Goal: Information Seeking & Learning: Learn about a topic

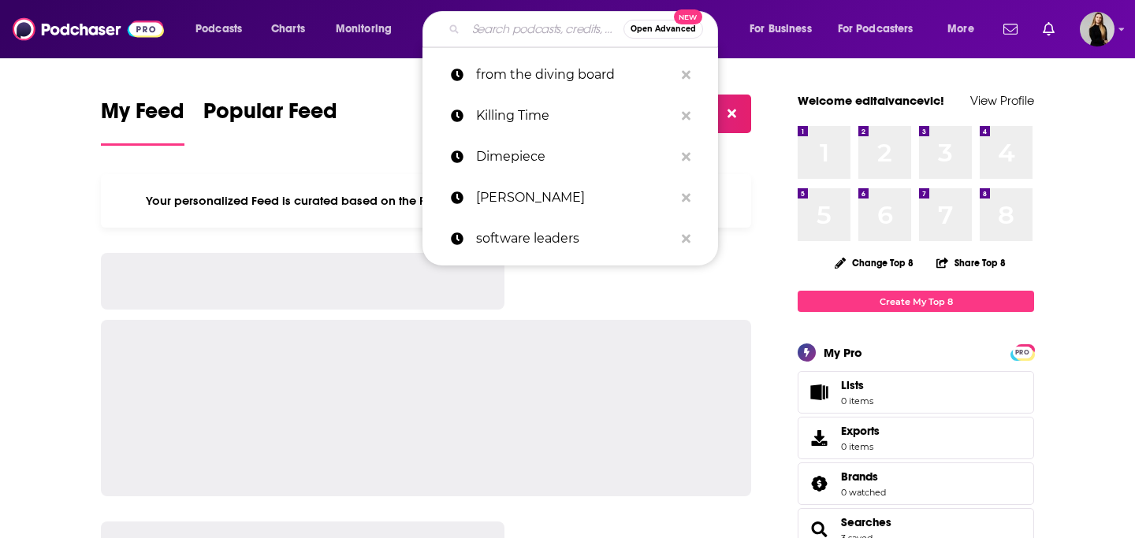
click at [519, 24] on input "Search podcasts, credits, & more..." at bounding box center [545, 29] width 158 height 25
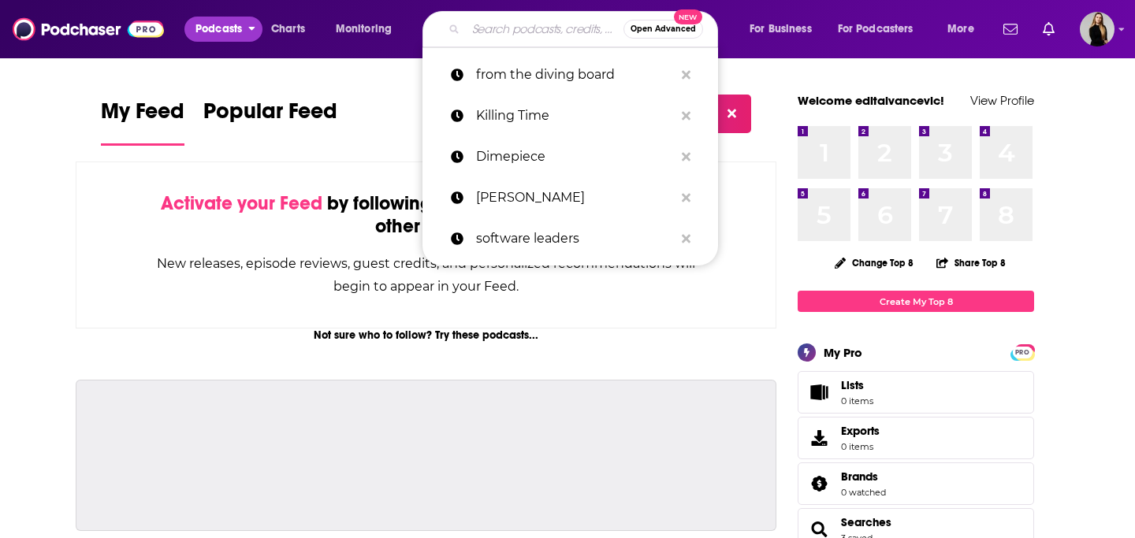
click at [203, 29] on span "Podcasts" at bounding box center [218, 29] width 46 height 22
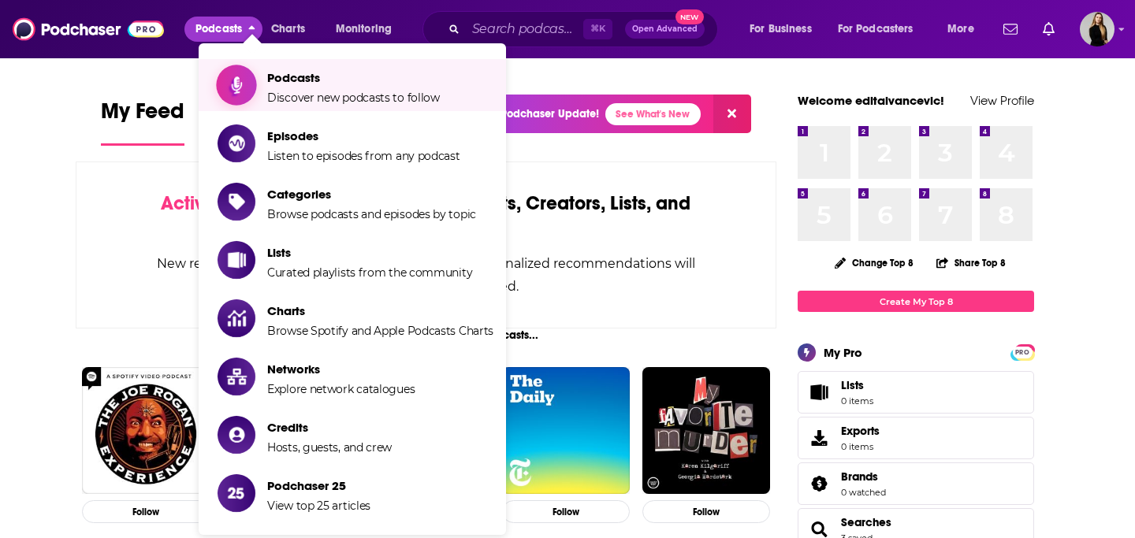
click at [279, 73] on span "Podcasts" at bounding box center [353, 77] width 173 height 15
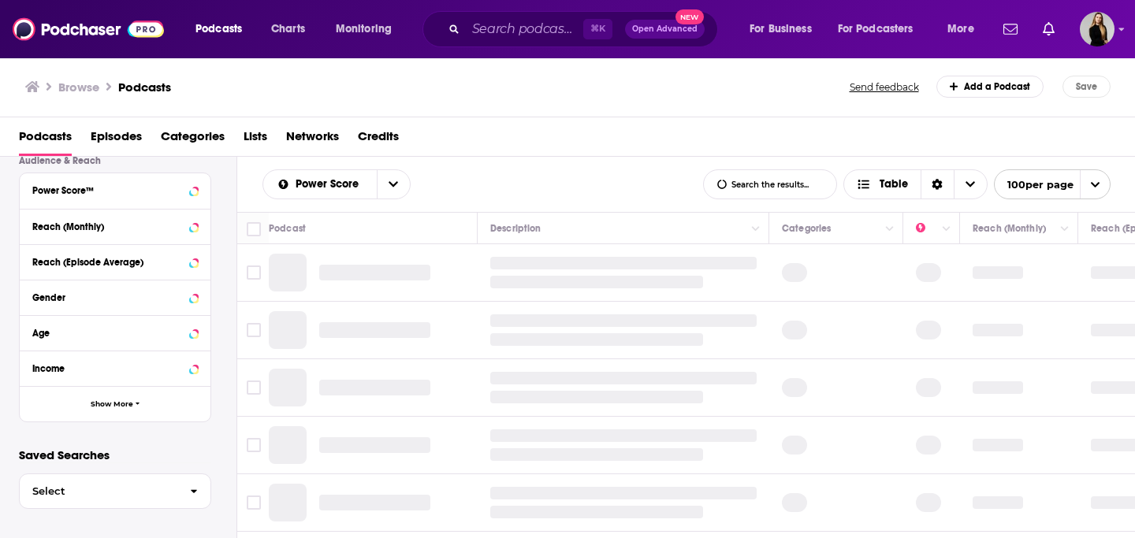
scroll to position [409, 0]
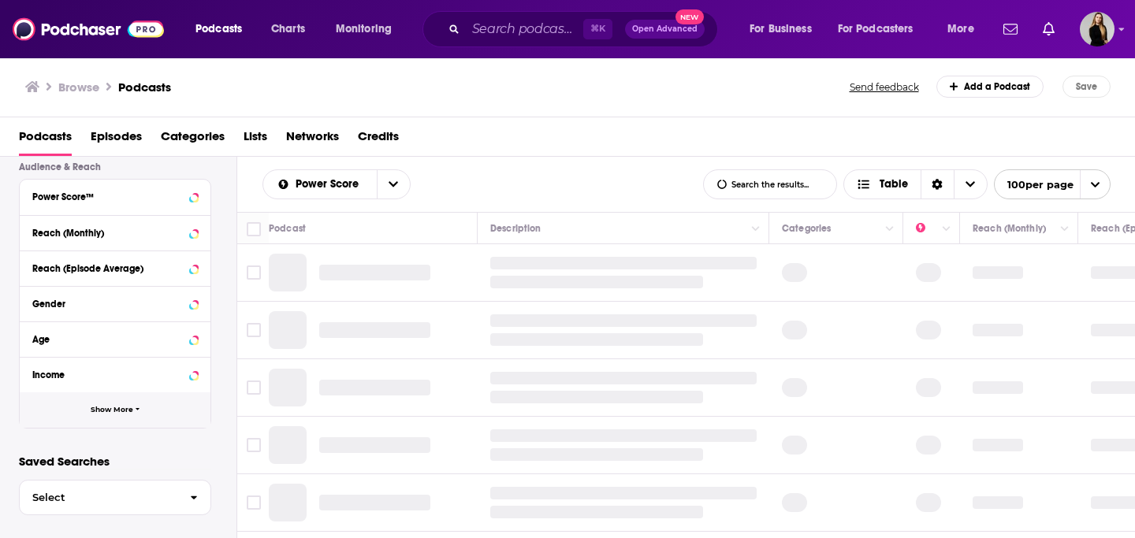
click at [136, 410] on icon "button" at bounding box center [138, 409] width 5 height 7
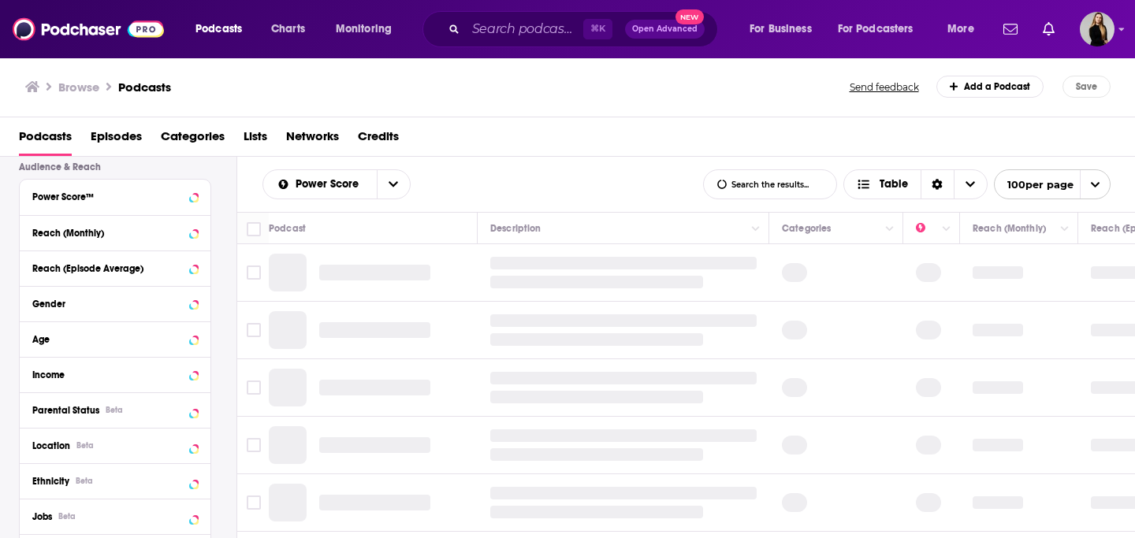
scroll to position [444, 0]
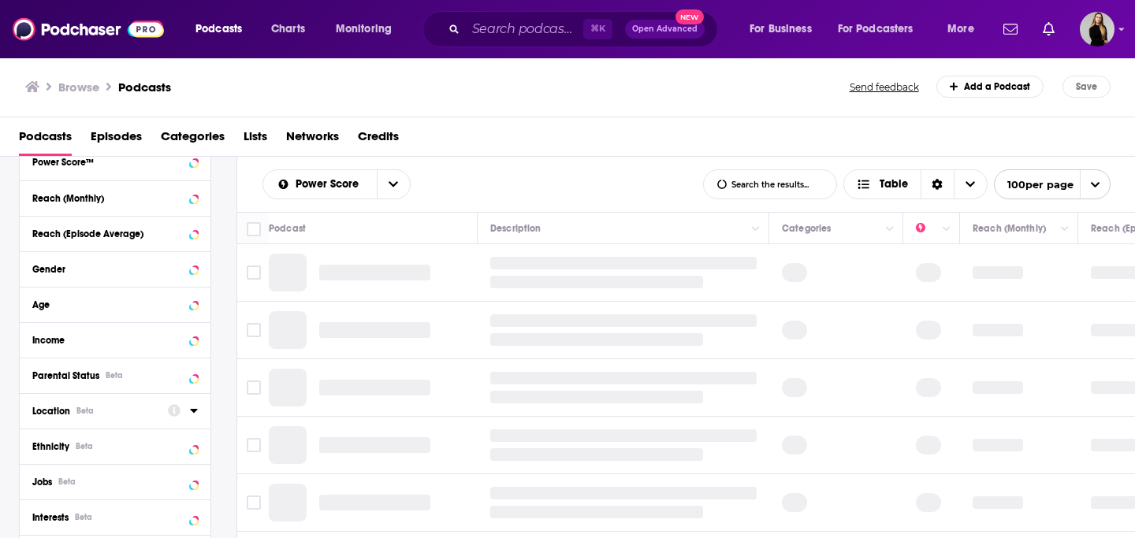
click at [194, 411] on icon at bounding box center [193, 411] width 7 height 4
click at [194, 415] on icon at bounding box center [194, 410] width 8 height 13
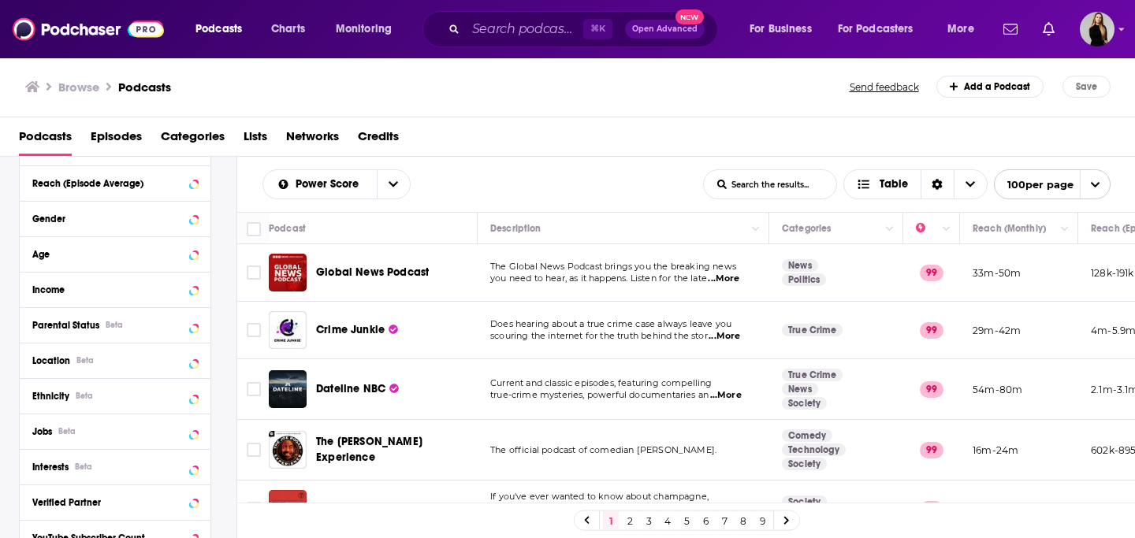
scroll to position [497, 0]
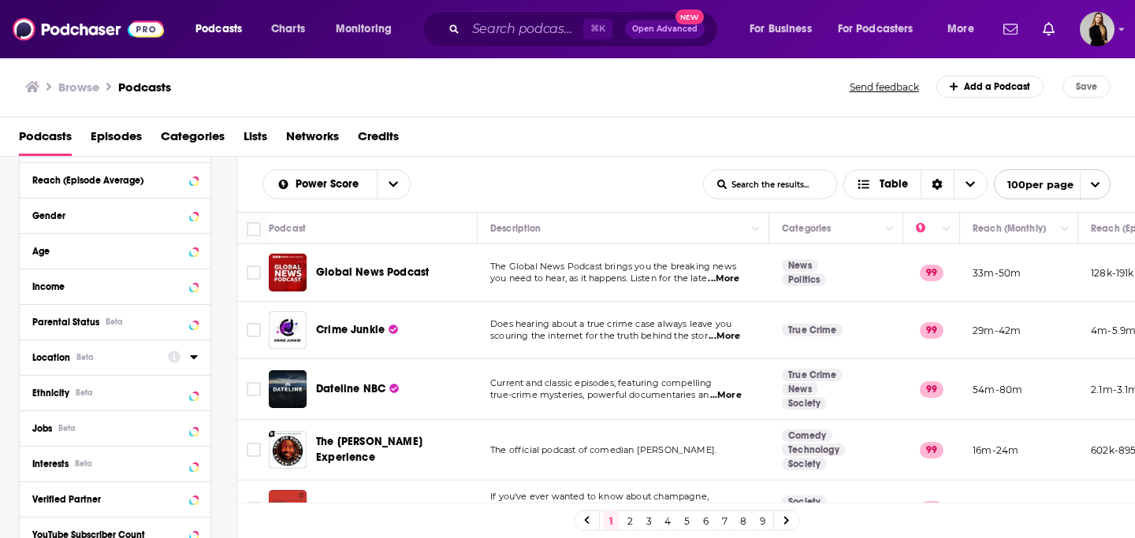
click at [188, 363] on div at bounding box center [183, 357] width 30 height 20
click at [191, 360] on icon at bounding box center [194, 357] width 8 height 13
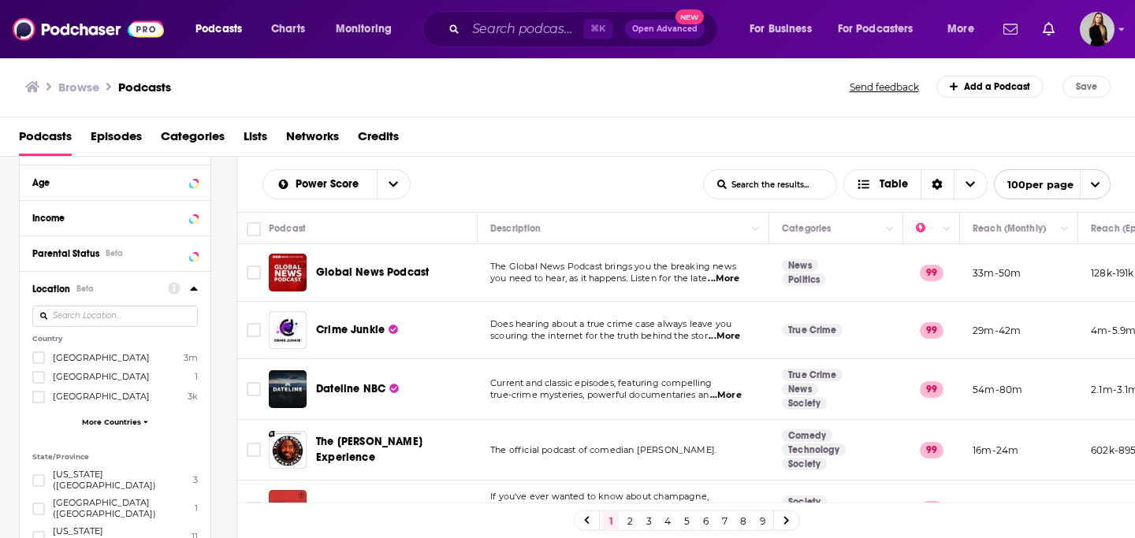
scroll to position [567, 0]
click at [143, 322] on input at bounding box center [114, 314] width 165 height 21
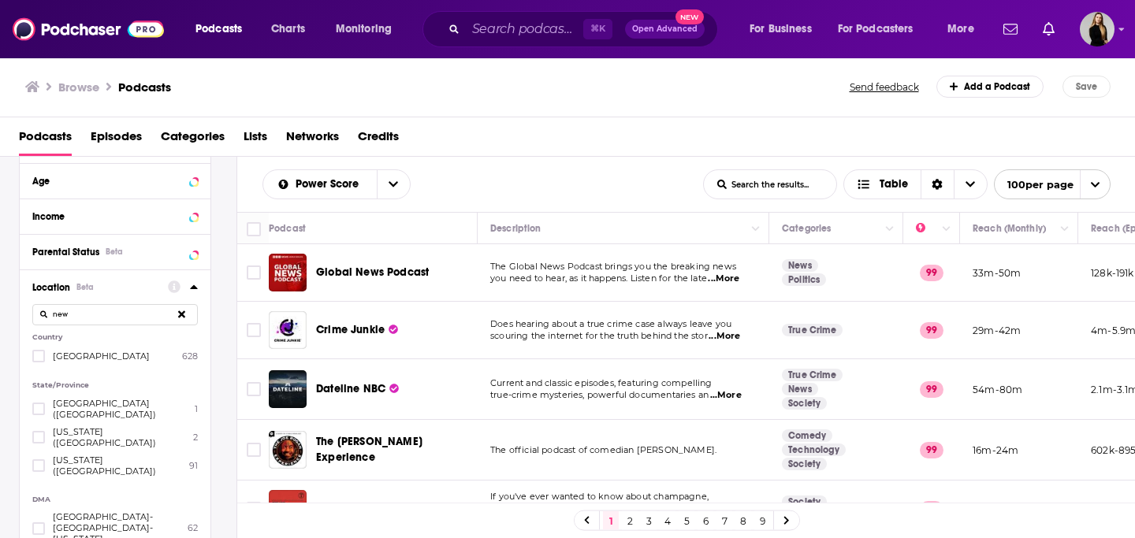
type input "new"
click at [34, 350] on div "Country [GEOGRAPHIC_DATA] 628" at bounding box center [114, 347] width 165 height 29
click at [37, 354] on icon at bounding box center [38, 355] width 9 height 9
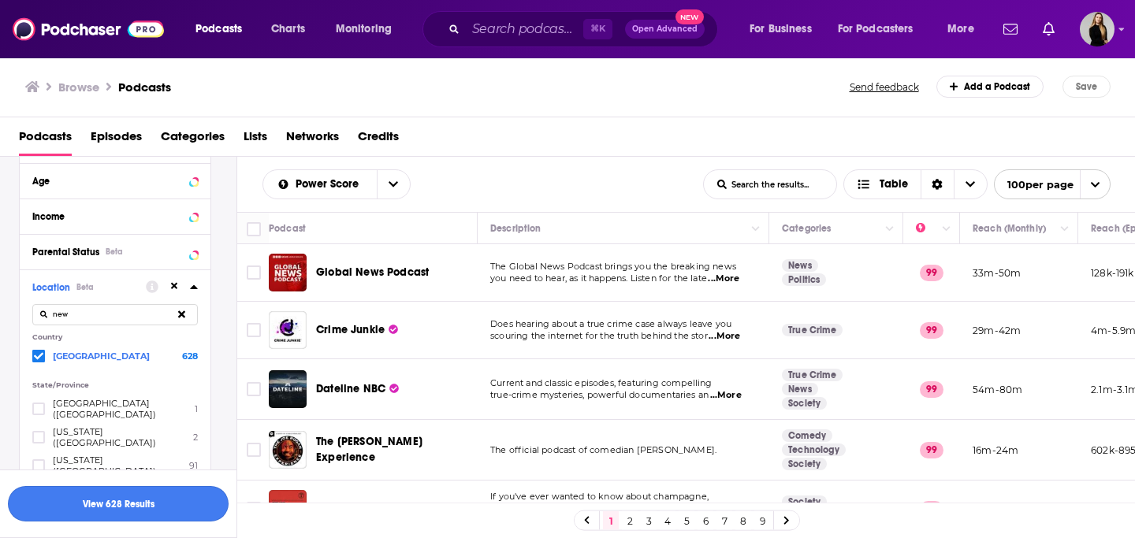
click at [158, 500] on button "View 628 Results" at bounding box center [118, 503] width 221 height 35
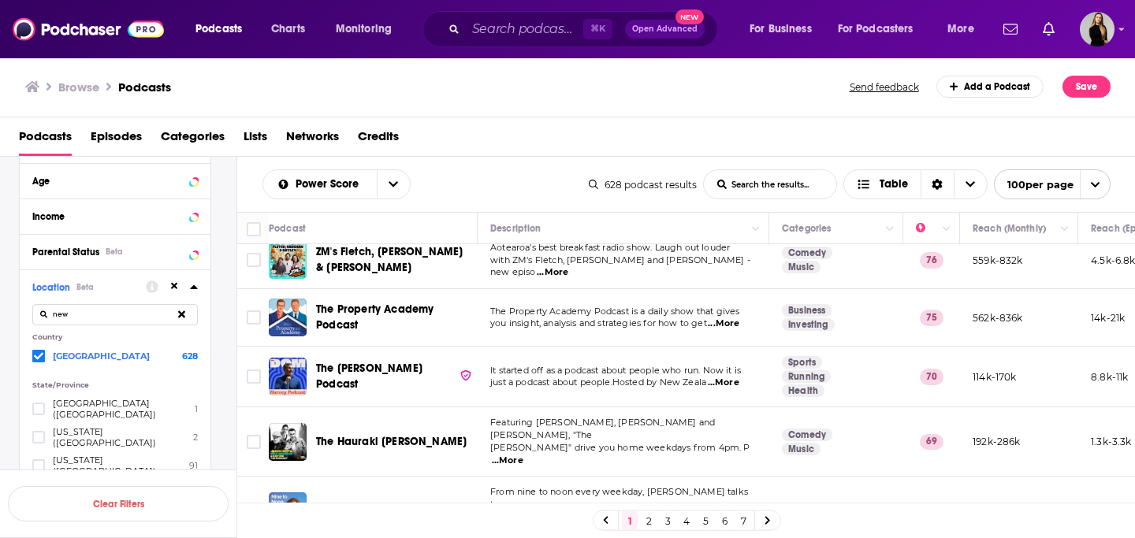
scroll to position [17, 0]
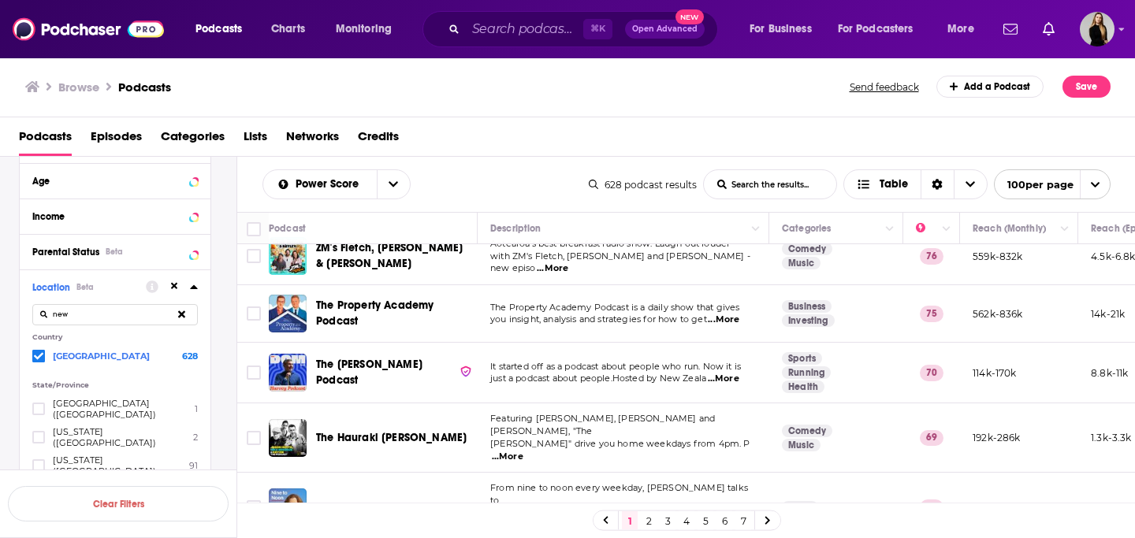
click at [734, 380] on span "...More" at bounding box center [724, 379] width 32 height 13
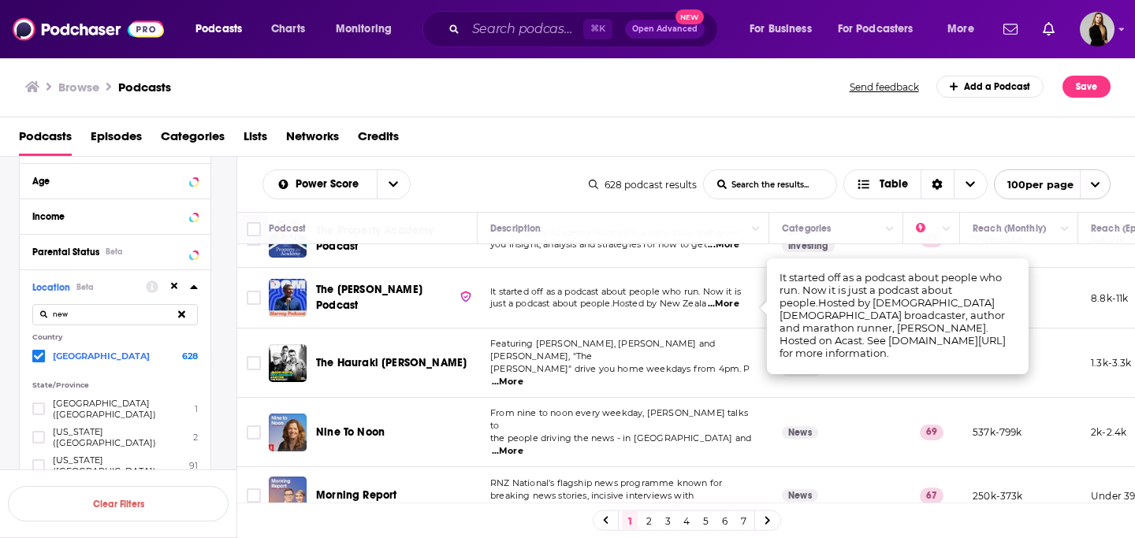
scroll to position [87, 0]
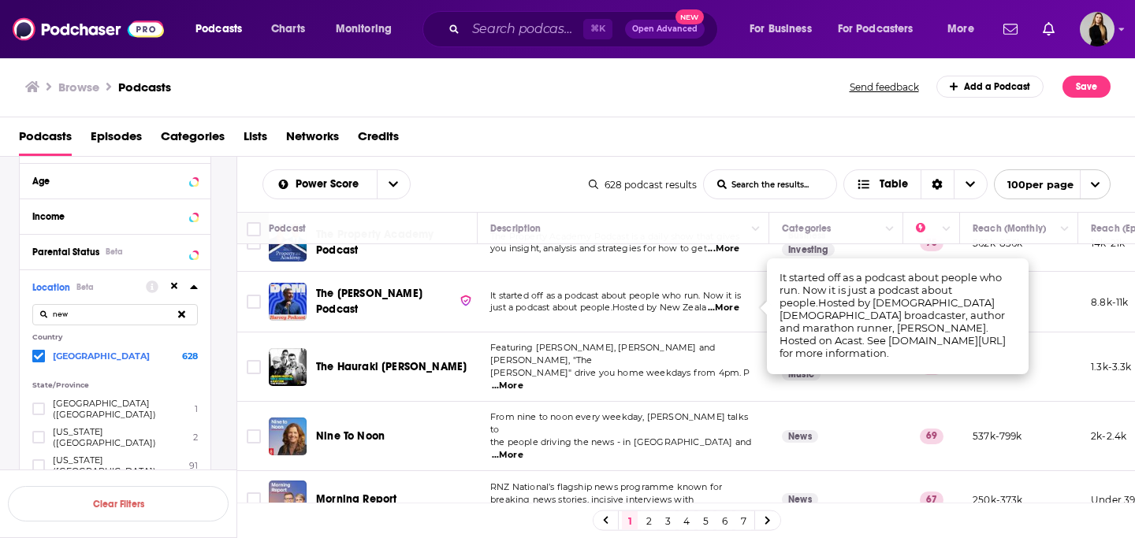
click at [734, 308] on span "...More" at bounding box center [724, 308] width 32 height 13
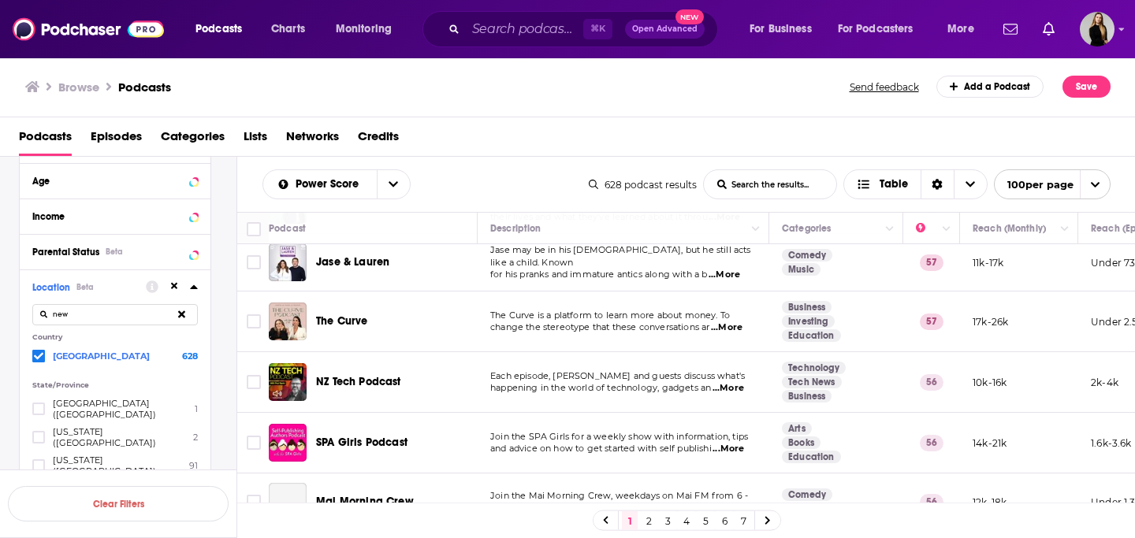
scroll to position [1380, 0]
click at [727, 442] on span "...More" at bounding box center [728, 448] width 32 height 13
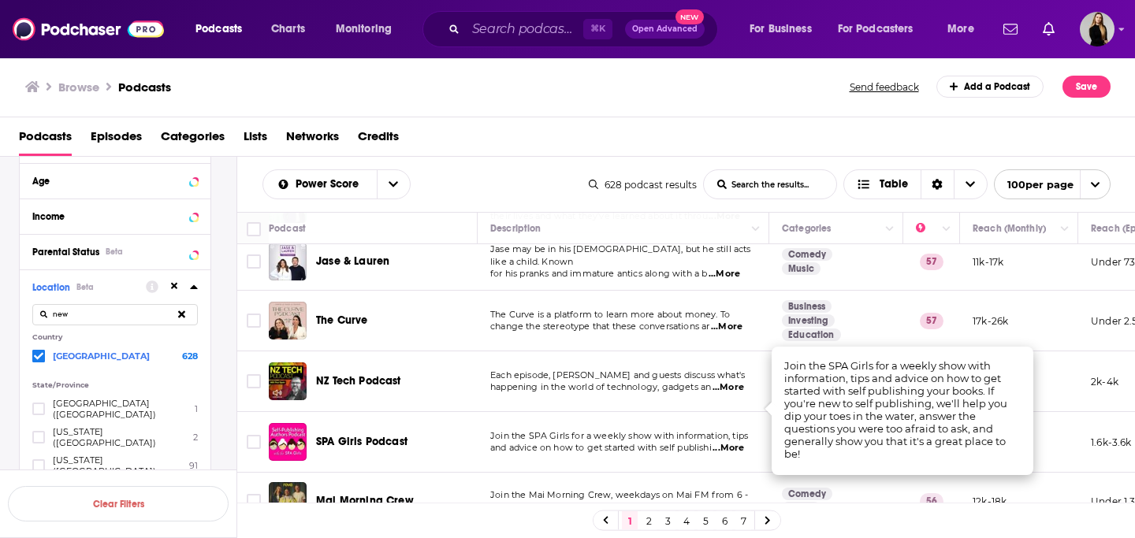
click at [727, 442] on span "...More" at bounding box center [728, 448] width 32 height 13
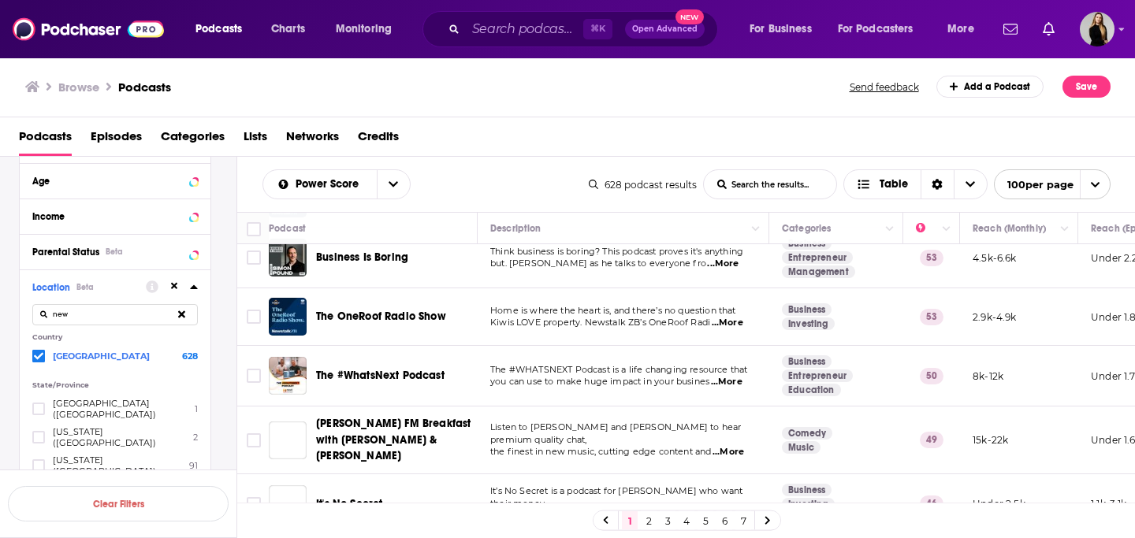
scroll to position [1746, 0]
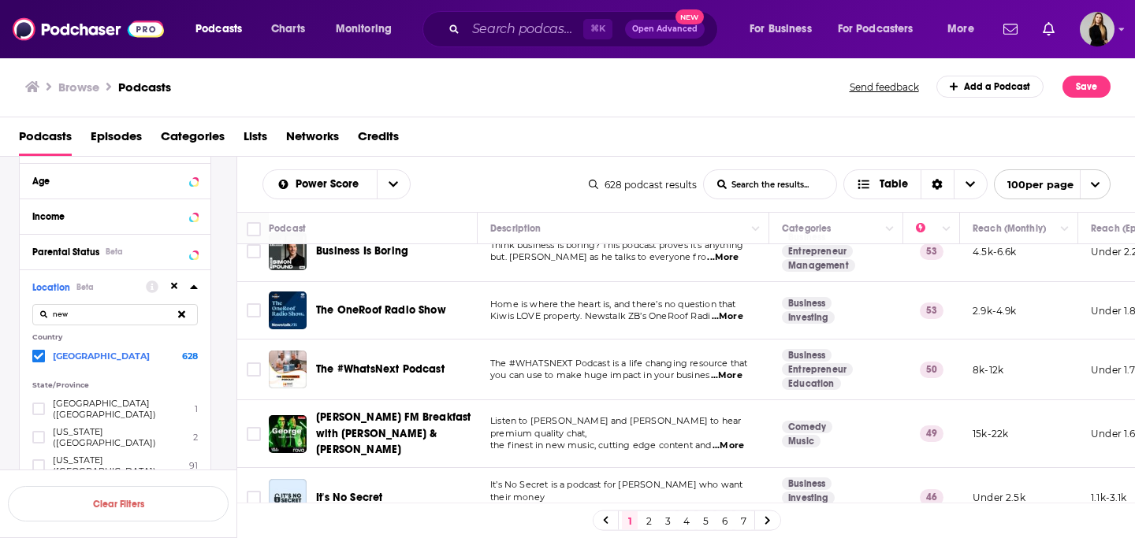
click at [730, 370] on span "...More" at bounding box center [727, 376] width 32 height 13
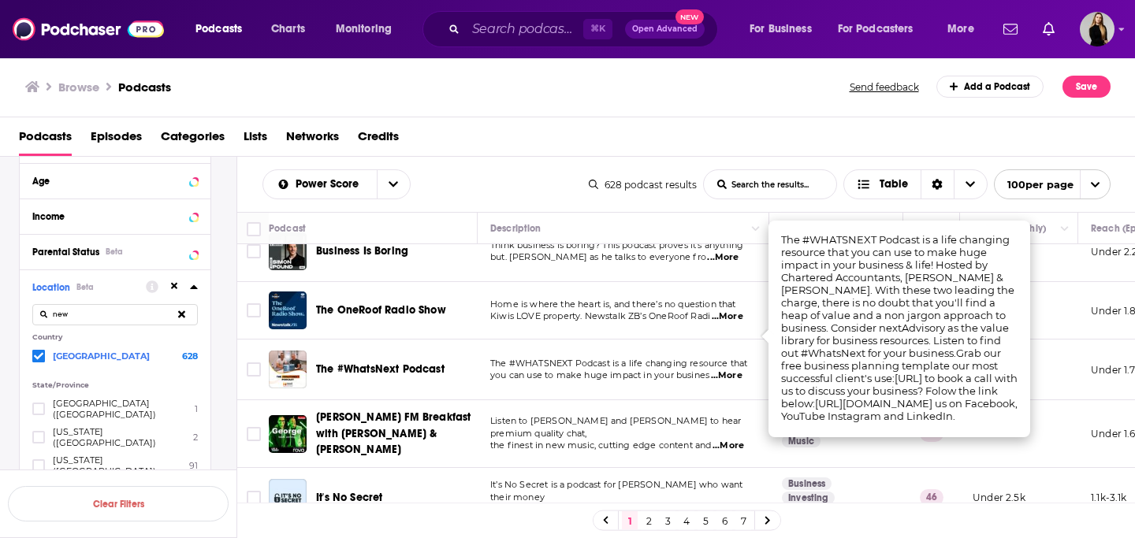
click at [735, 370] on span "...More" at bounding box center [727, 376] width 32 height 13
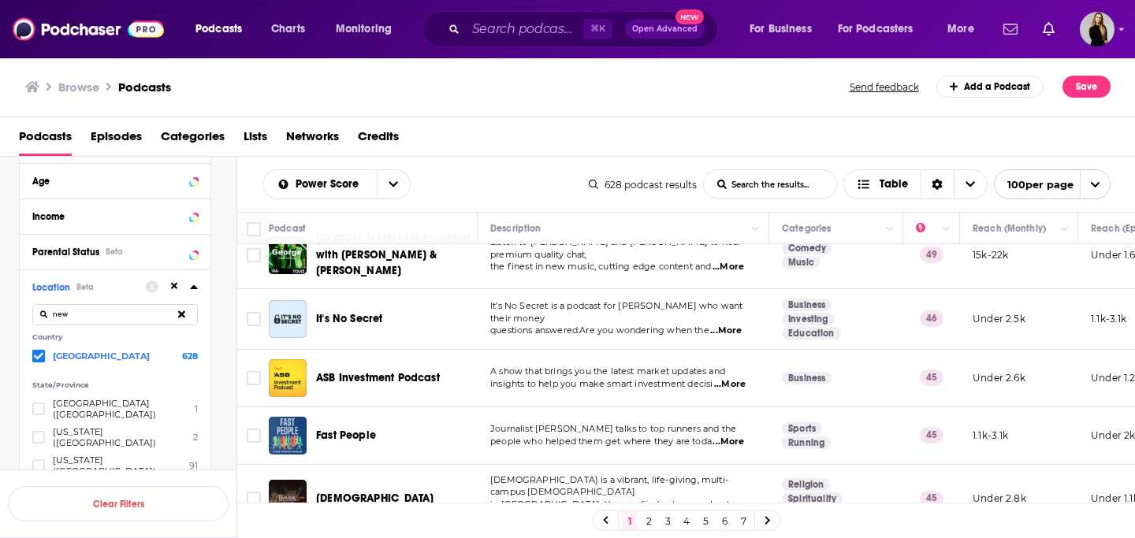
scroll to position [1920, 0]
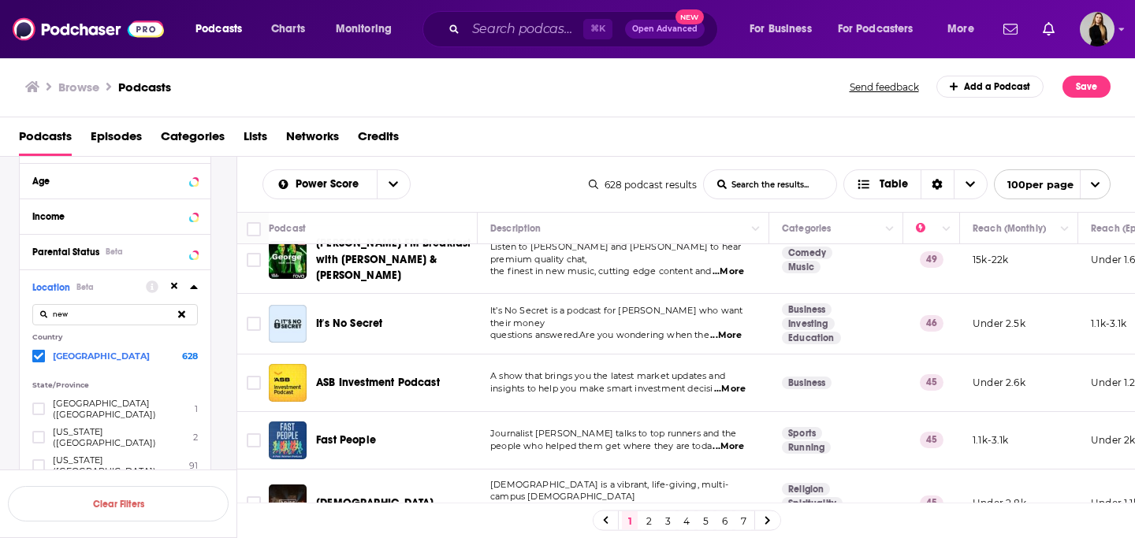
click at [732, 329] on span "...More" at bounding box center [726, 335] width 32 height 13
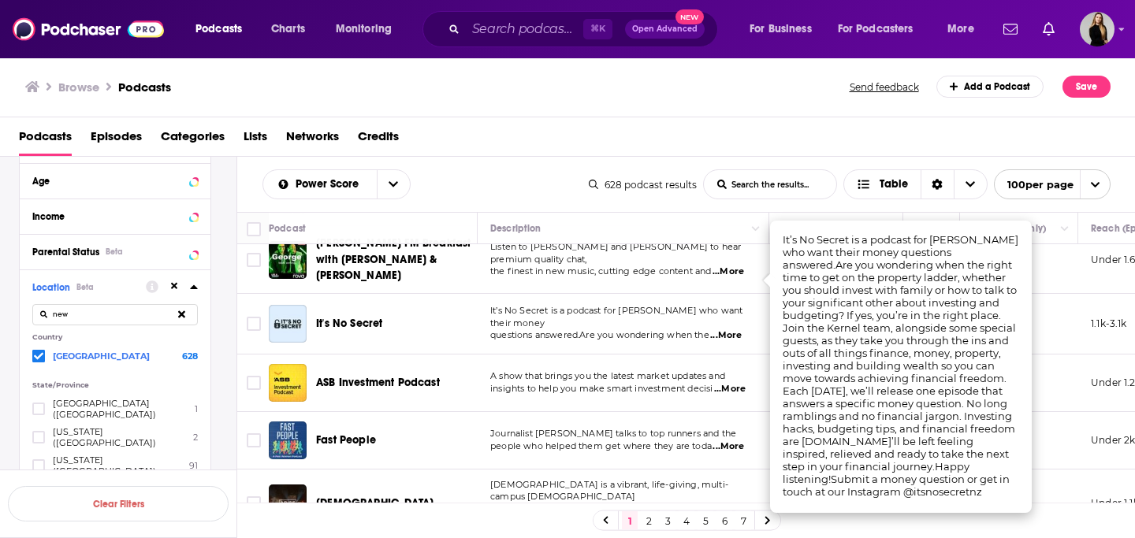
click at [732, 329] on span "...More" at bounding box center [726, 335] width 32 height 13
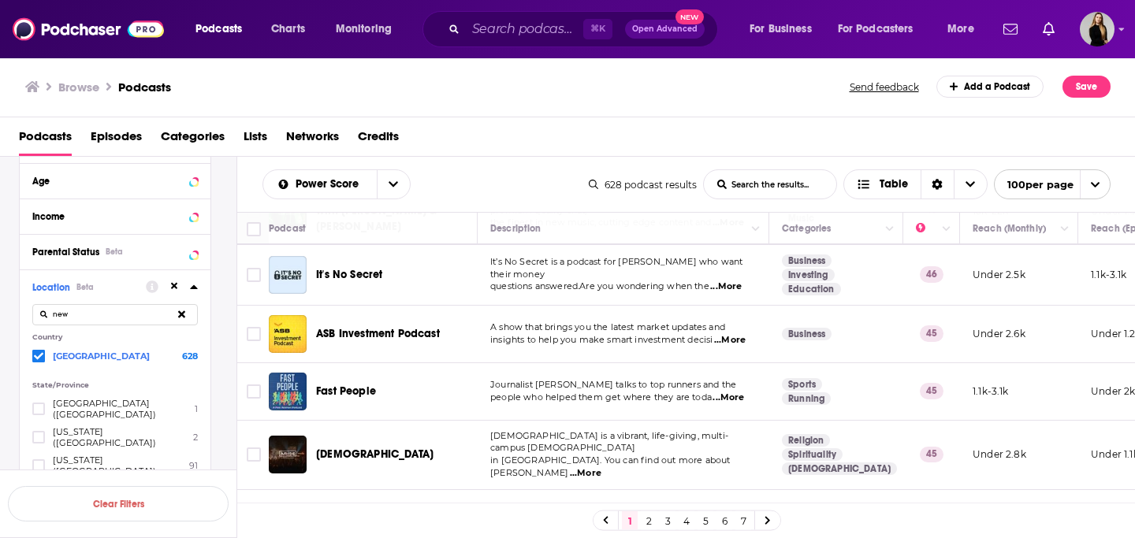
scroll to position [1972, 0]
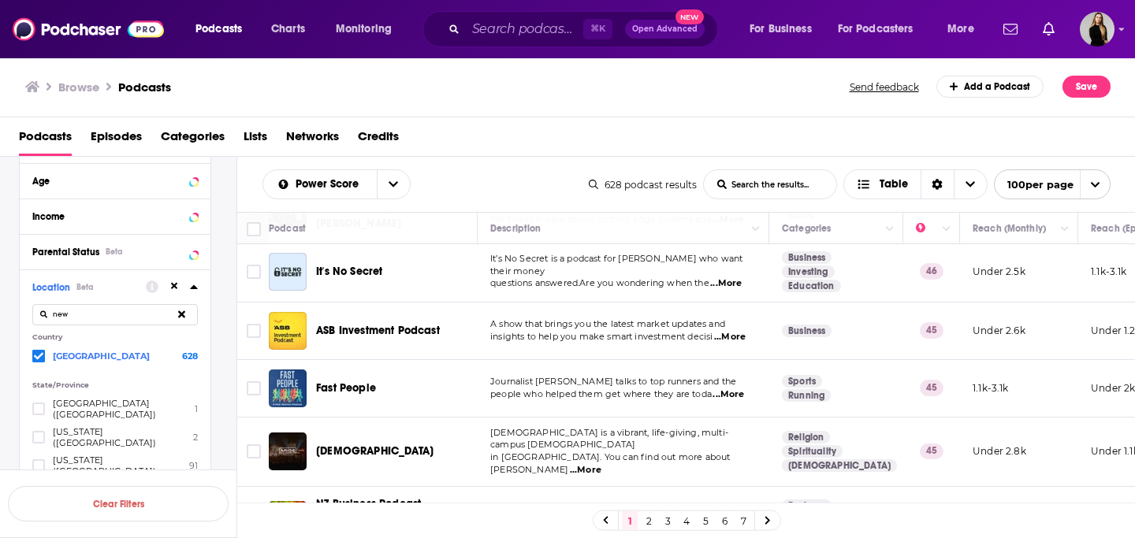
click at [732, 388] on span "...More" at bounding box center [728, 394] width 32 height 13
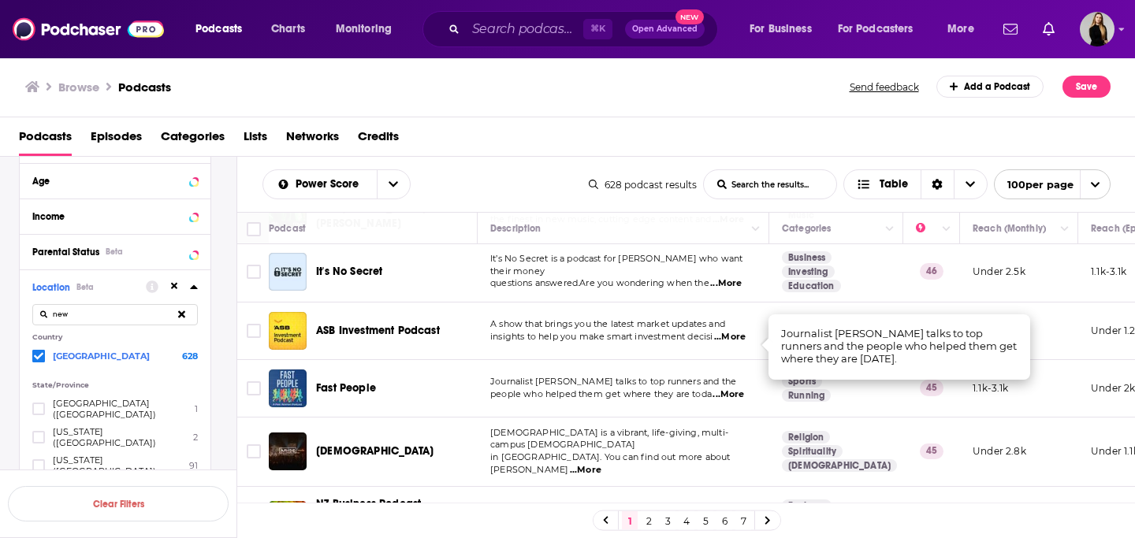
click at [732, 388] on span "...More" at bounding box center [728, 394] width 32 height 13
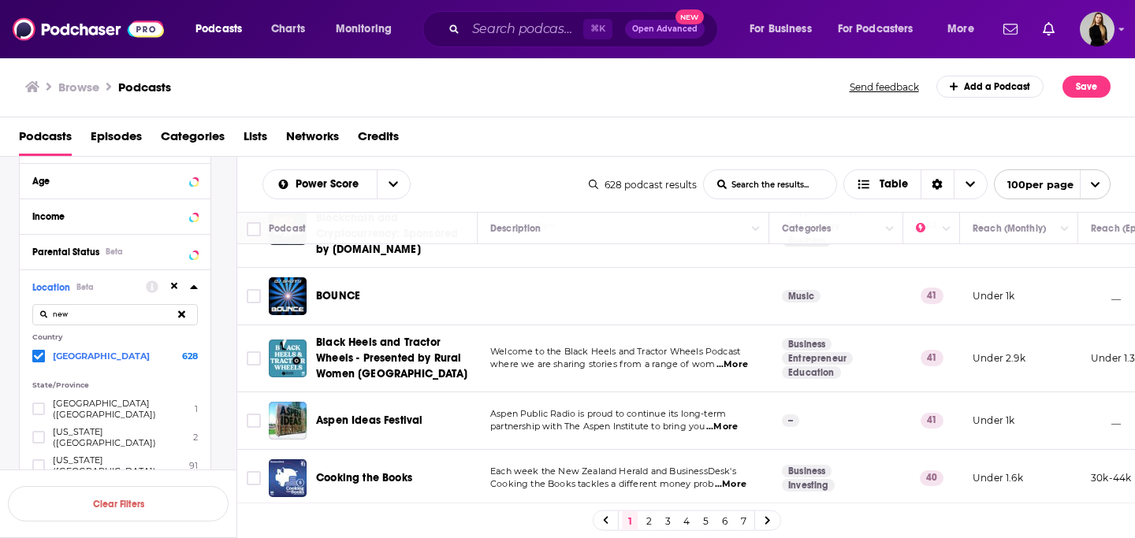
scroll to position [2653, 0]
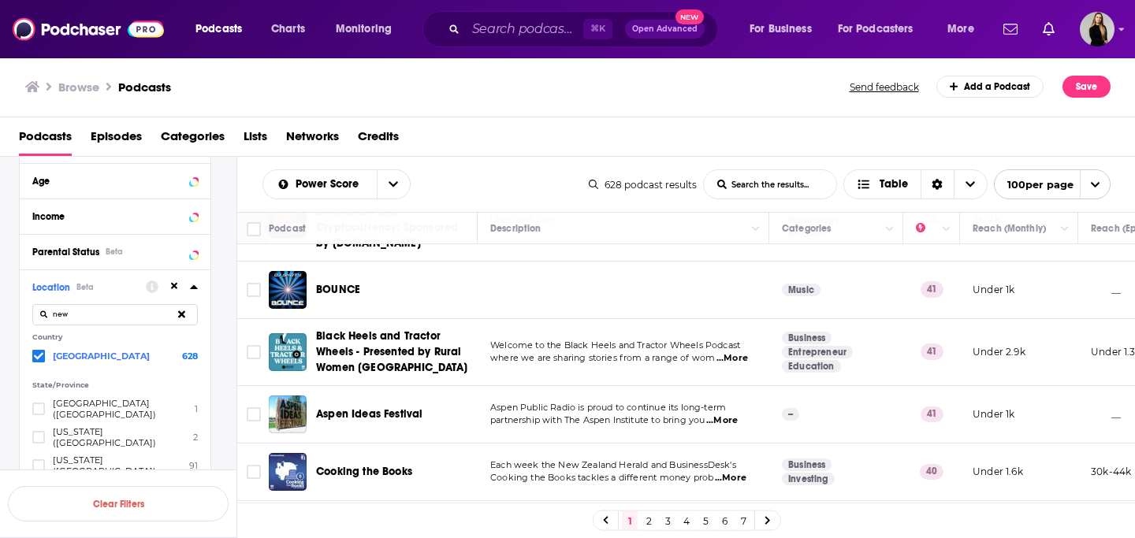
click at [729, 352] on span "...More" at bounding box center [732, 358] width 32 height 13
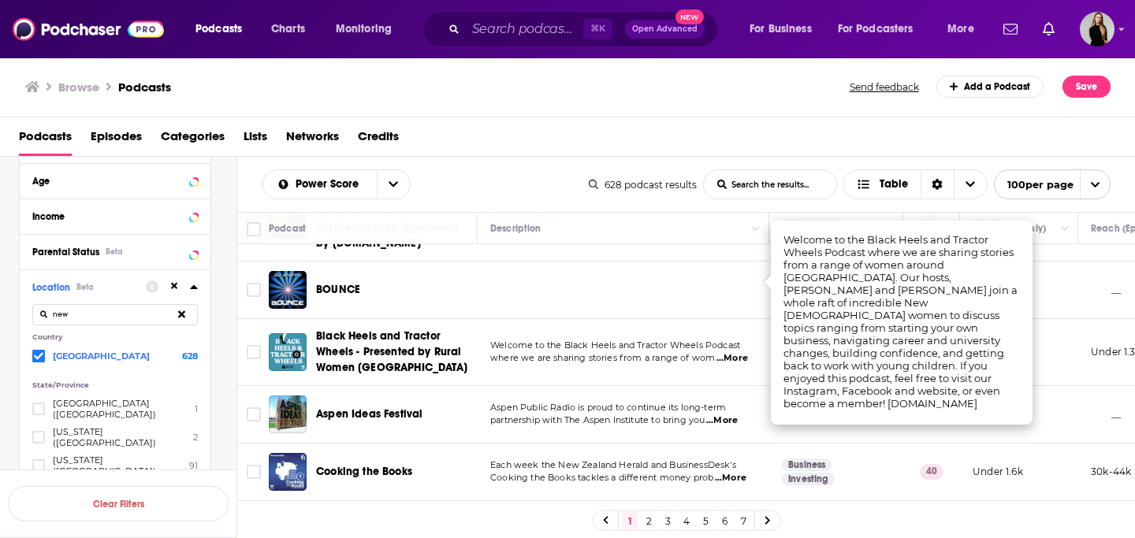
click at [728, 352] on span "...More" at bounding box center [732, 358] width 32 height 13
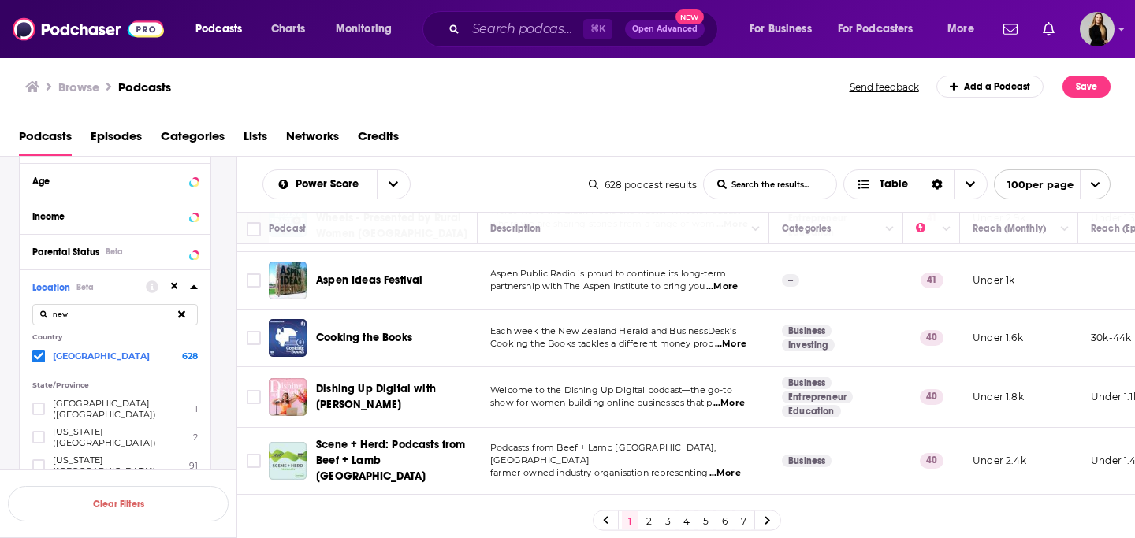
scroll to position [2788, 0]
click at [730, 396] on span "...More" at bounding box center [729, 402] width 32 height 13
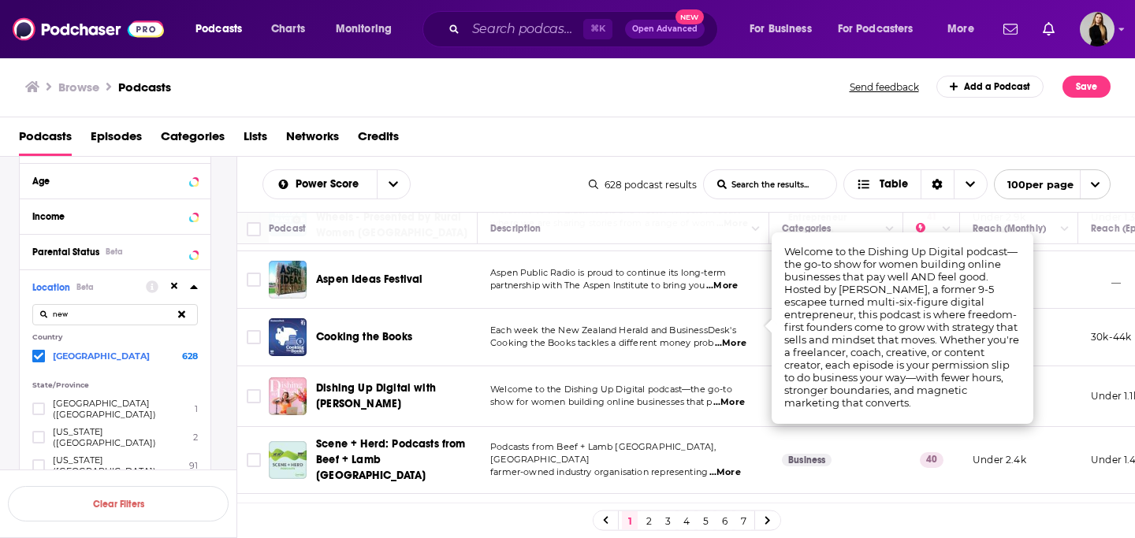
click at [734, 396] on span "...More" at bounding box center [729, 402] width 32 height 13
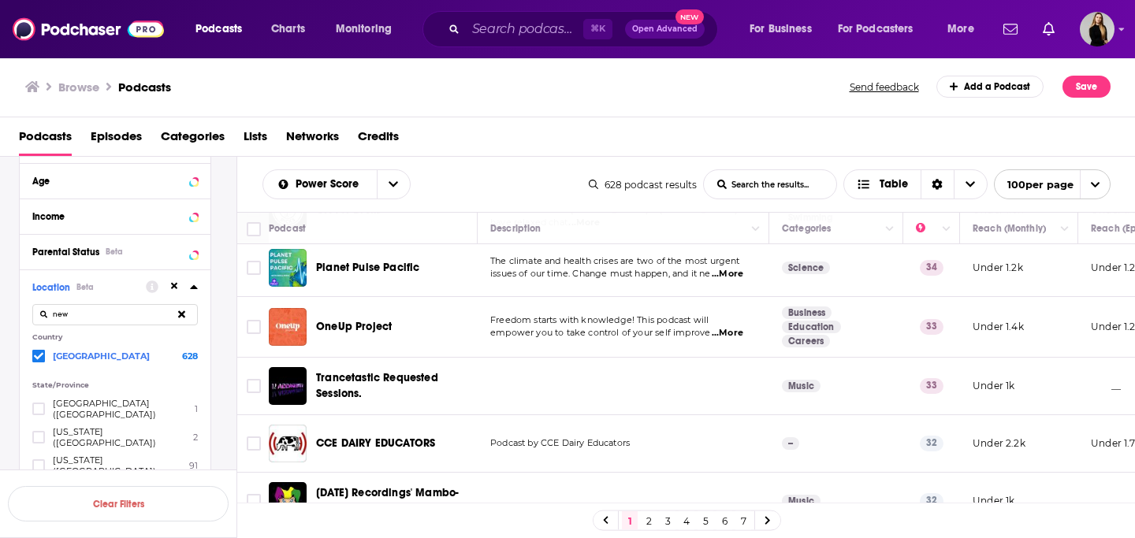
scroll to position [3626, 0]
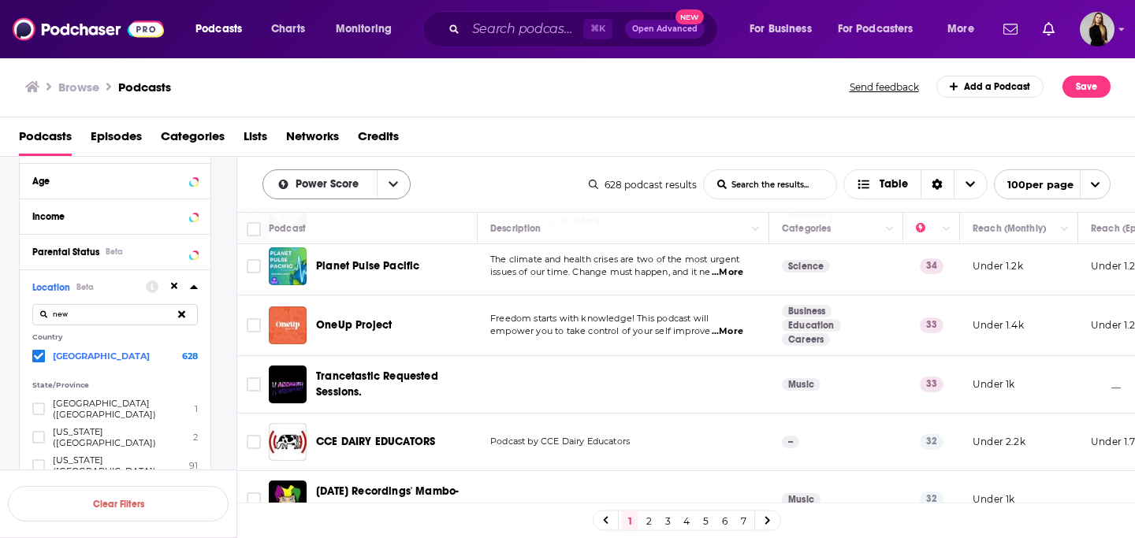
click at [392, 180] on icon "open menu" at bounding box center [392, 184] width 9 height 11
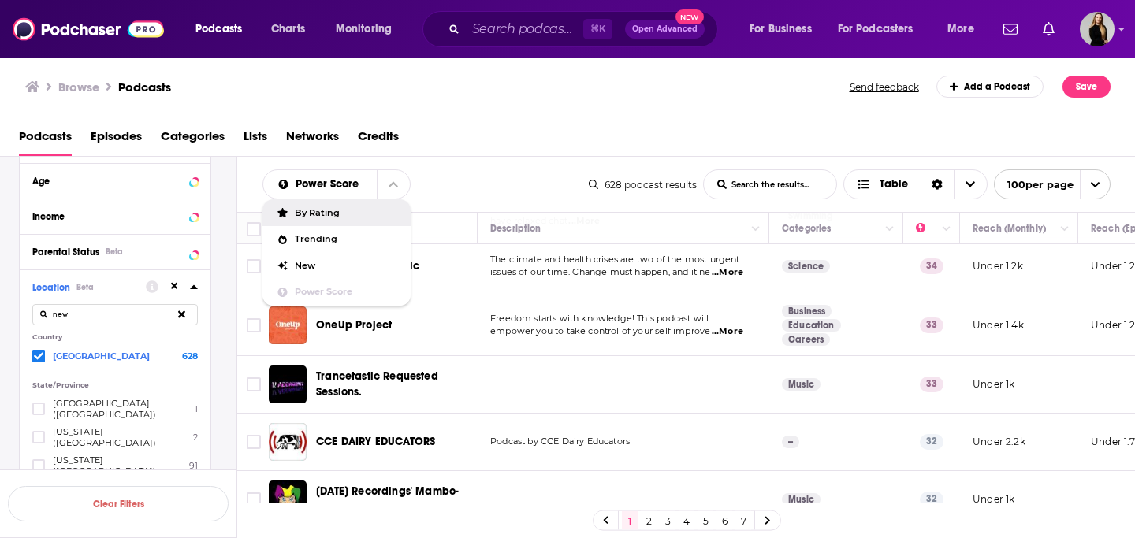
click at [630, 155] on div "Podcasts Episodes Categories Lists Networks Credits" at bounding box center [571, 140] width 1104 height 32
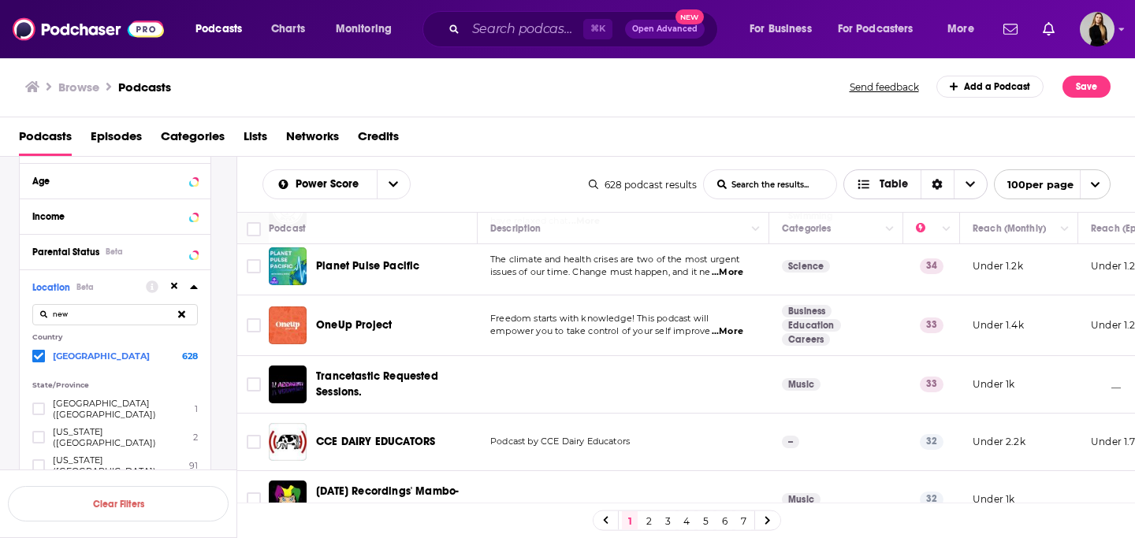
click at [978, 186] on span "Choose View" at bounding box center [969, 184] width 33 height 28
click at [869, 155] on div "Podcasts Episodes Categories Lists Networks Credits" at bounding box center [571, 140] width 1104 height 32
click at [388, 180] on icon "open menu" at bounding box center [392, 184] width 9 height 11
click at [589, 356] on td at bounding box center [624, 385] width 292 height 58
click at [995, 232] on button "Move" at bounding box center [1017, 228] width 92 height 19
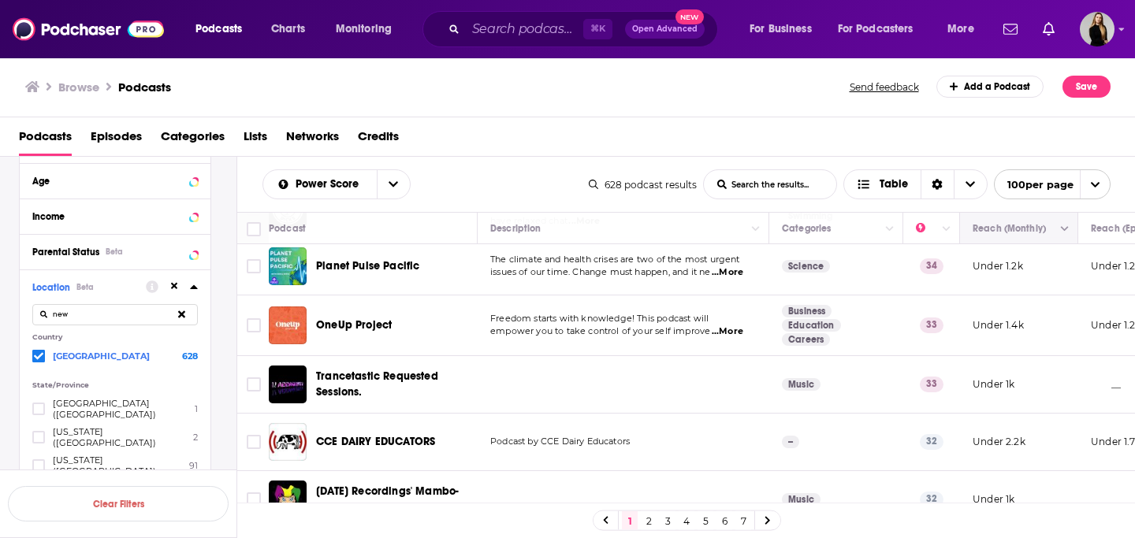
click at [1060, 233] on button "Column Actions" at bounding box center [1064, 229] width 19 height 19
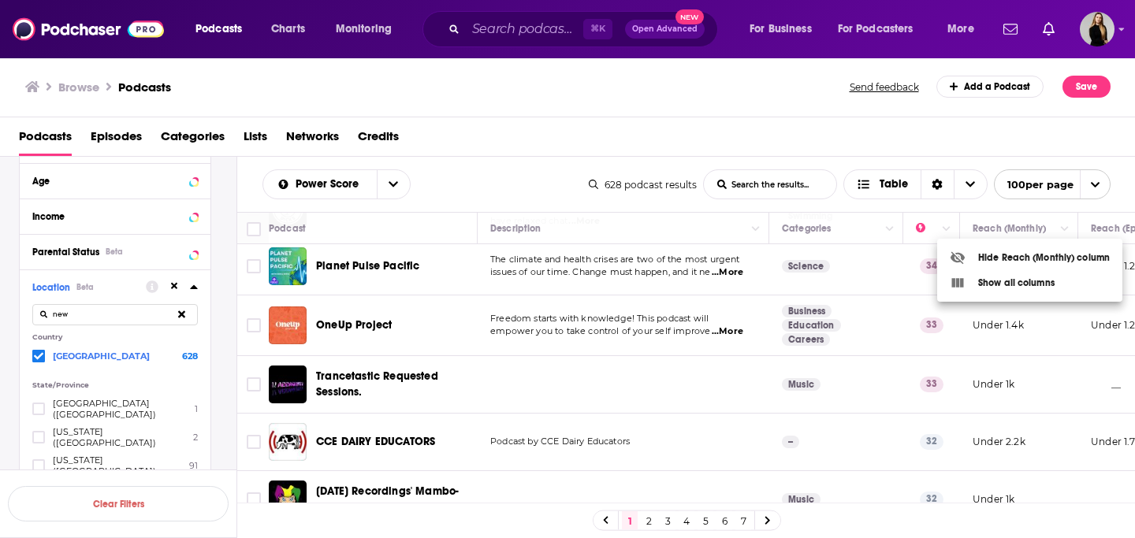
click at [627, 394] on div at bounding box center [567, 269] width 1135 height 538
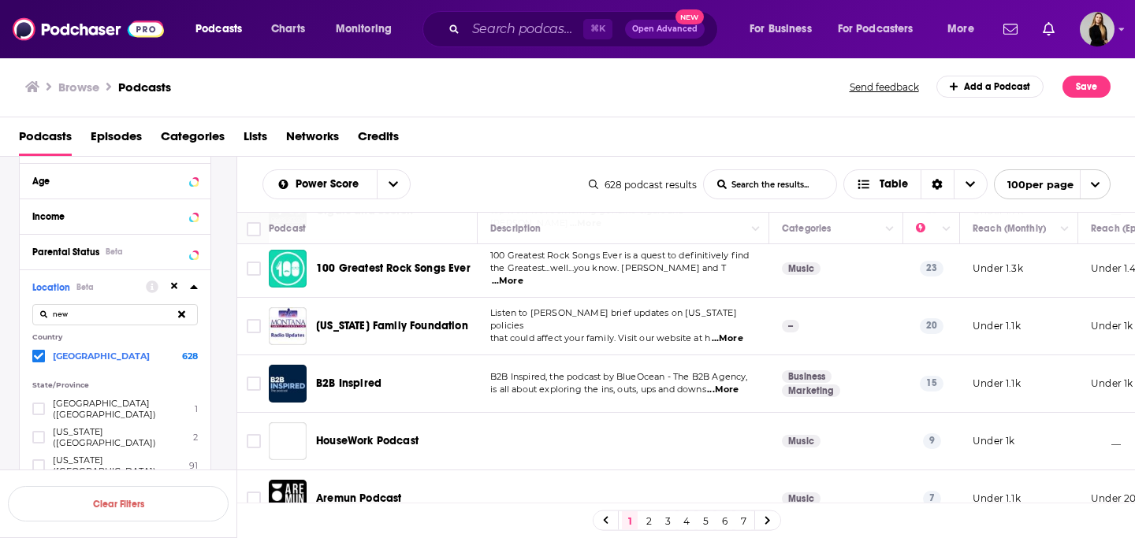
scroll to position [4576, 0]
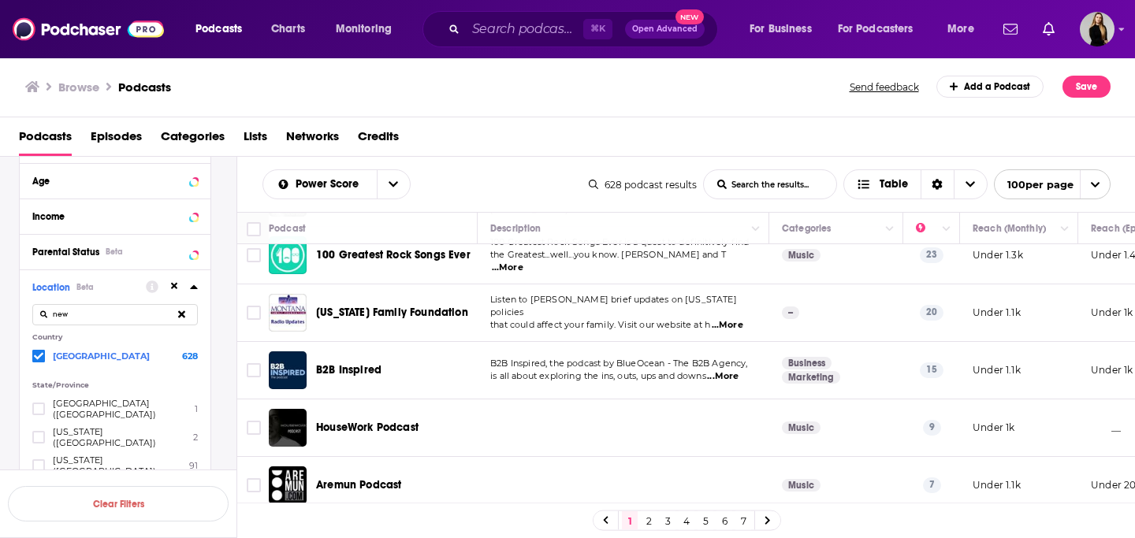
click at [730, 370] on span "...More" at bounding box center [723, 376] width 32 height 13
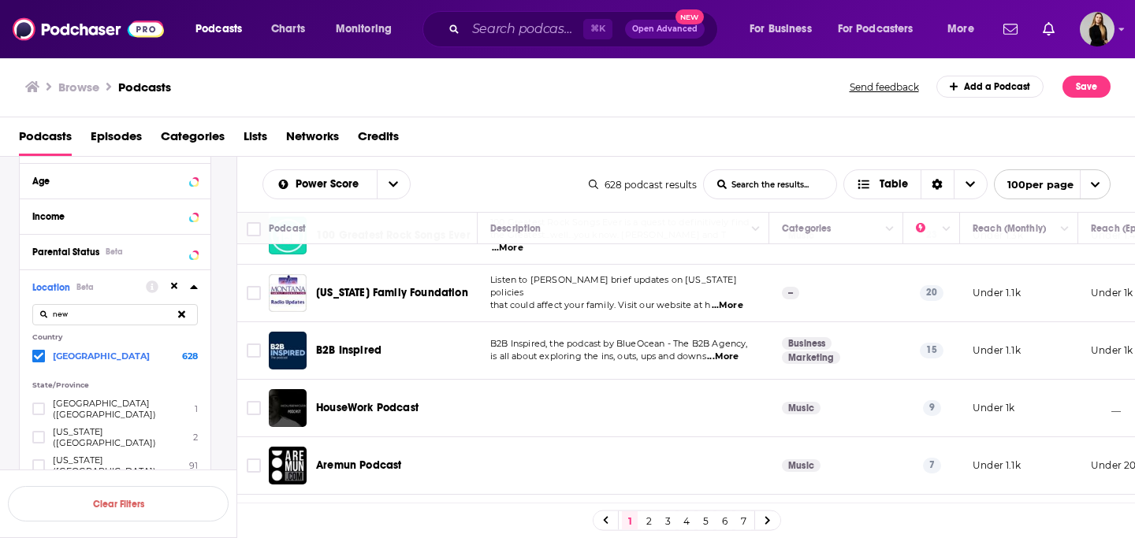
click at [704, 380] on td at bounding box center [624, 409] width 292 height 58
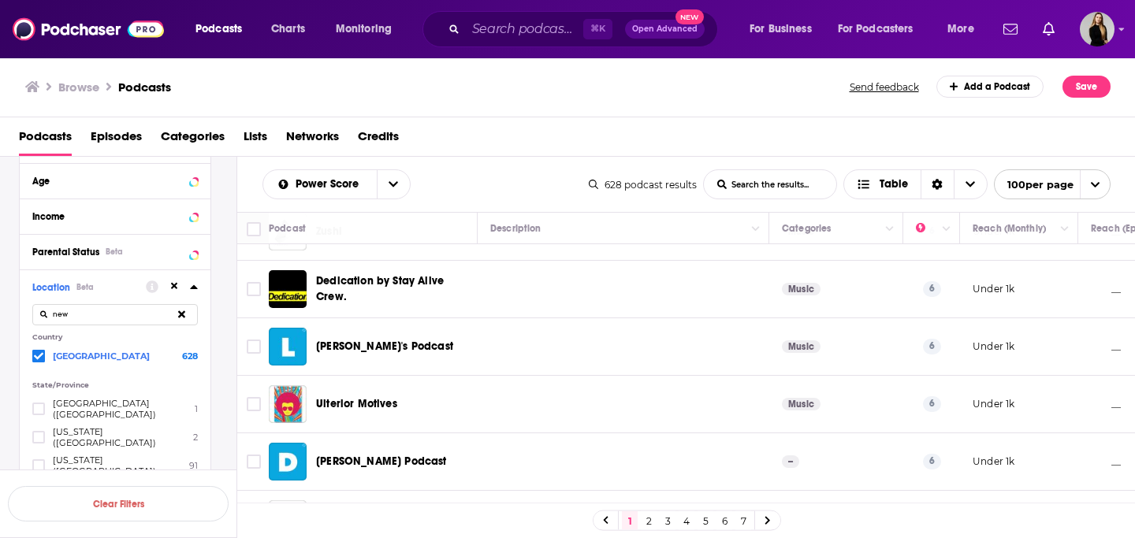
scroll to position [5595, 0]
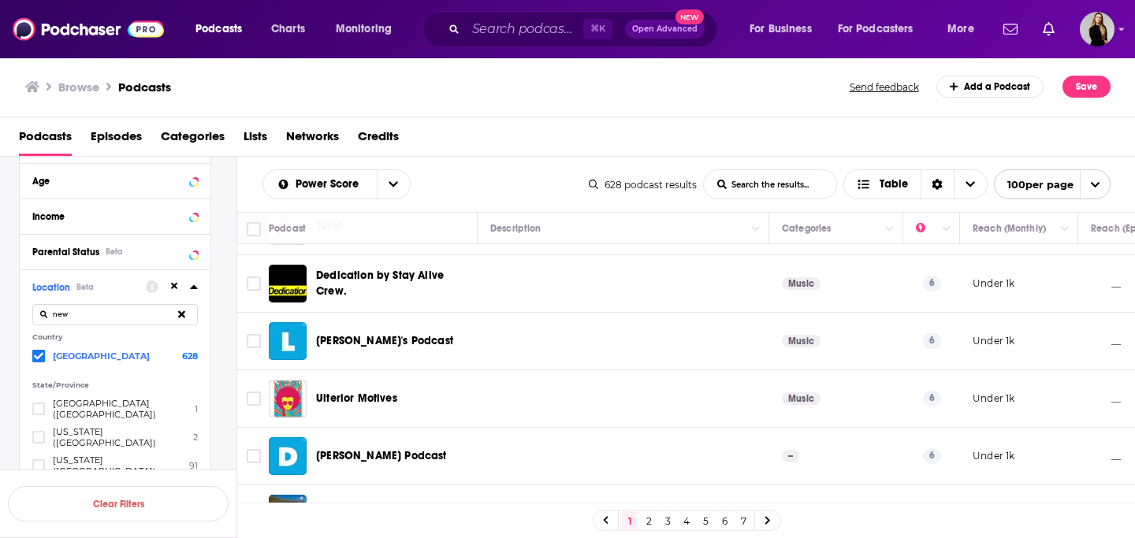
click at [650, 522] on link "2" at bounding box center [649, 520] width 16 height 19
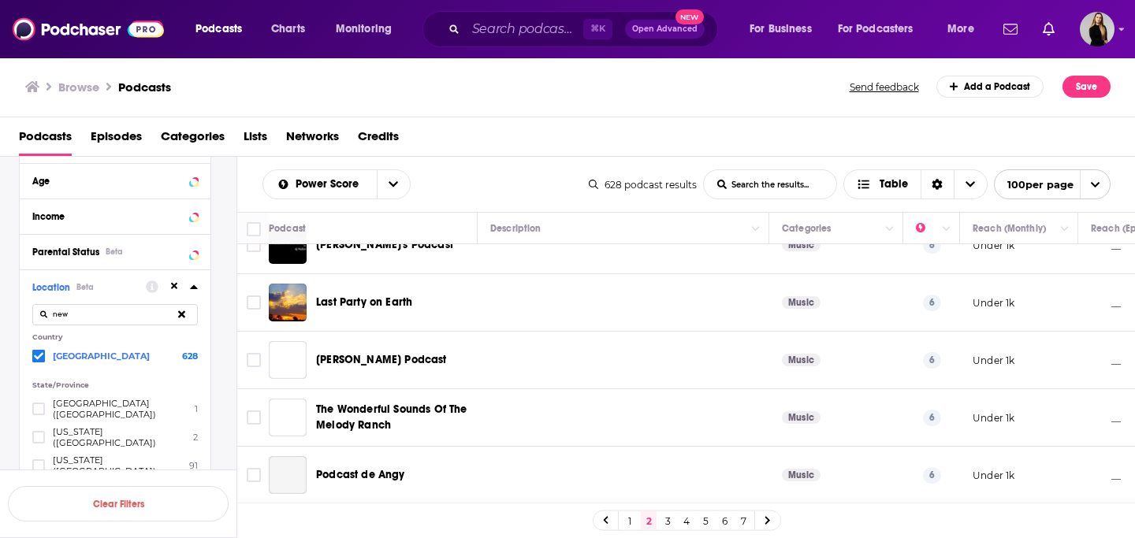
scroll to position [377, 0]
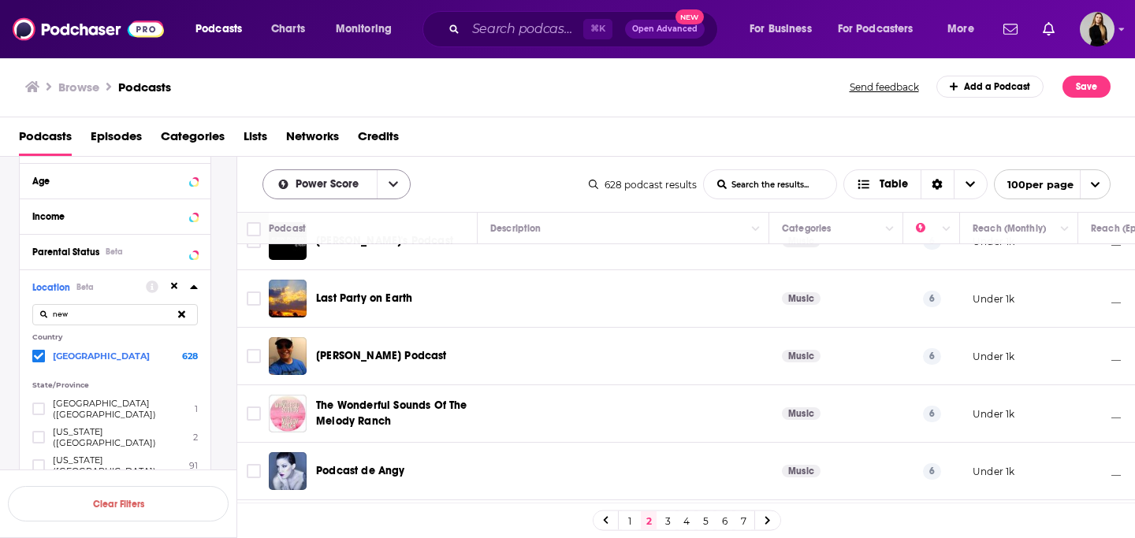
click at [389, 180] on icon "open menu" at bounding box center [392, 184] width 9 height 11
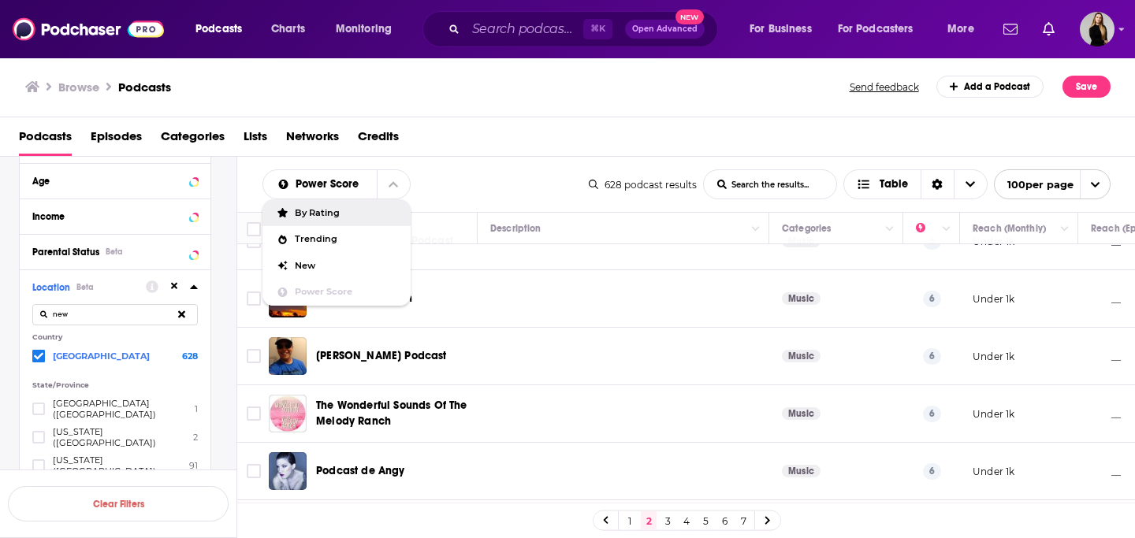
click at [364, 210] on span "By Rating" at bounding box center [346, 213] width 103 height 9
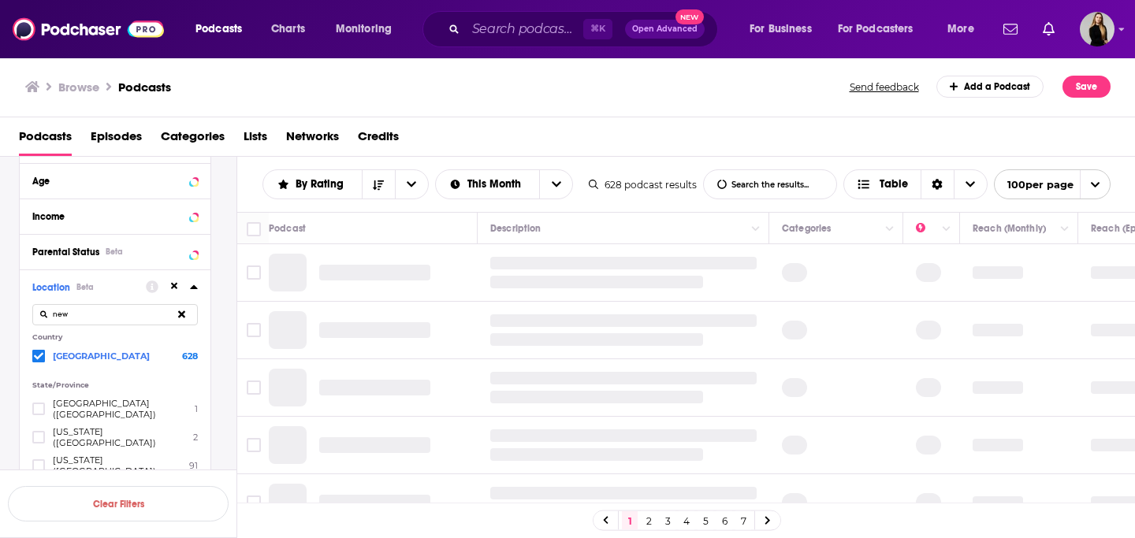
scroll to position [0, 287]
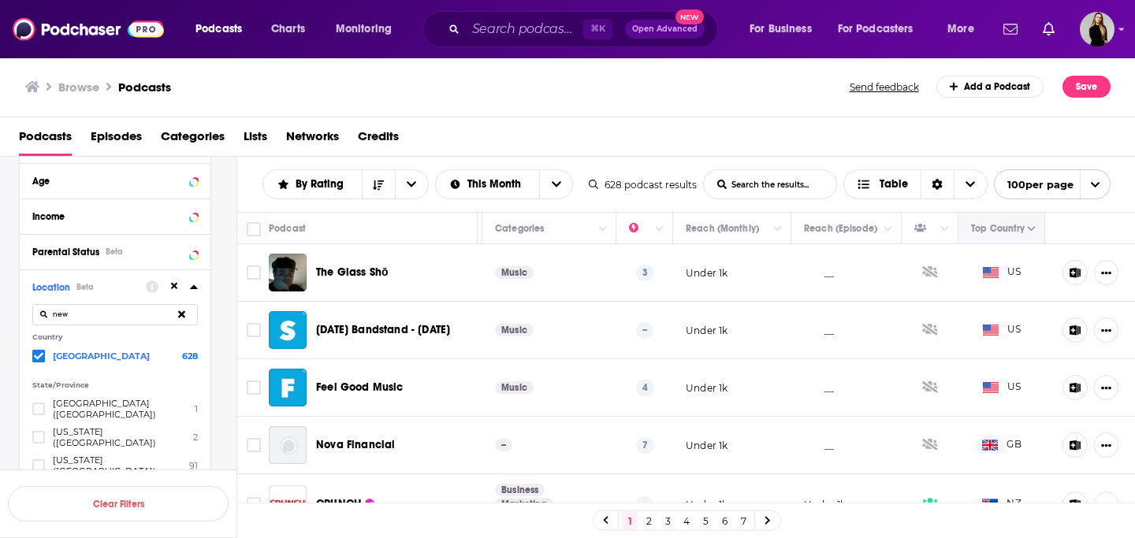
click at [1008, 232] on icon "Move" at bounding box center [1000, 228] width 19 height 19
click at [1030, 229] on icon "Column Actions" at bounding box center [1032, 229] width 8 height 5
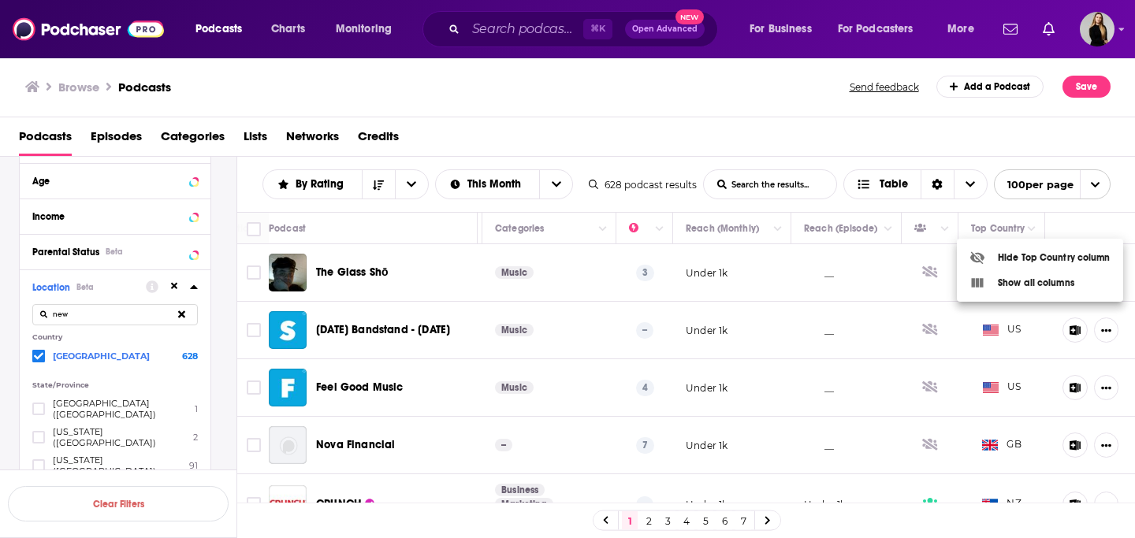
click at [784, 126] on div at bounding box center [567, 269] width 1135 height 538
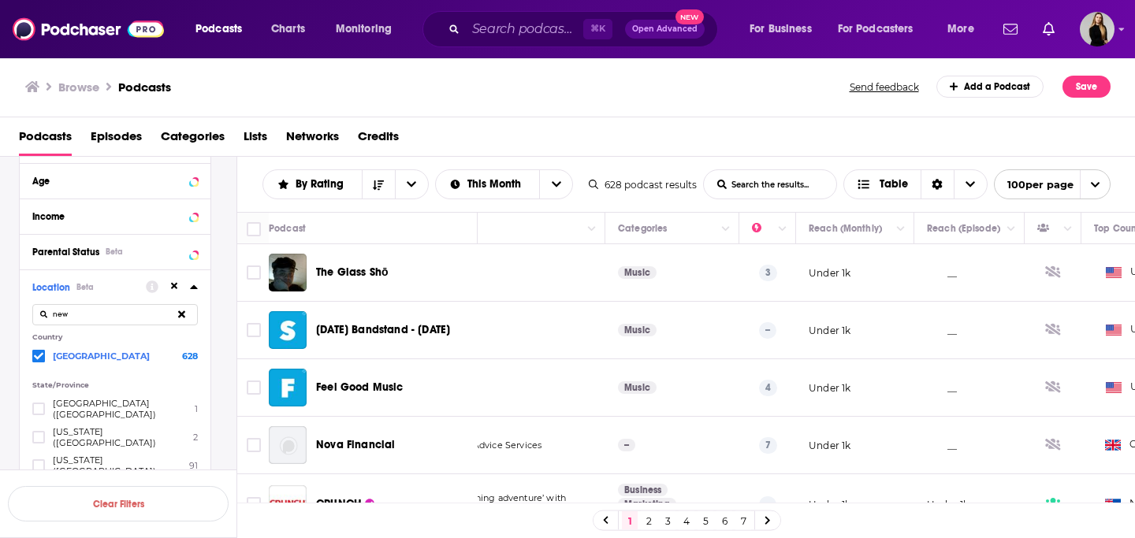
scroll to position [0, 0]
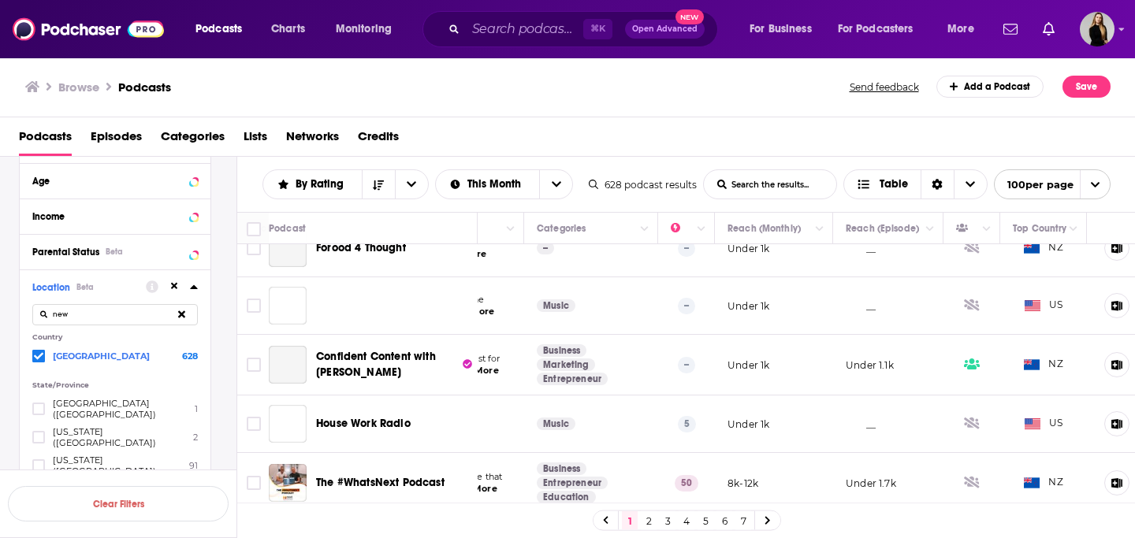
scroll to position [545, 287]
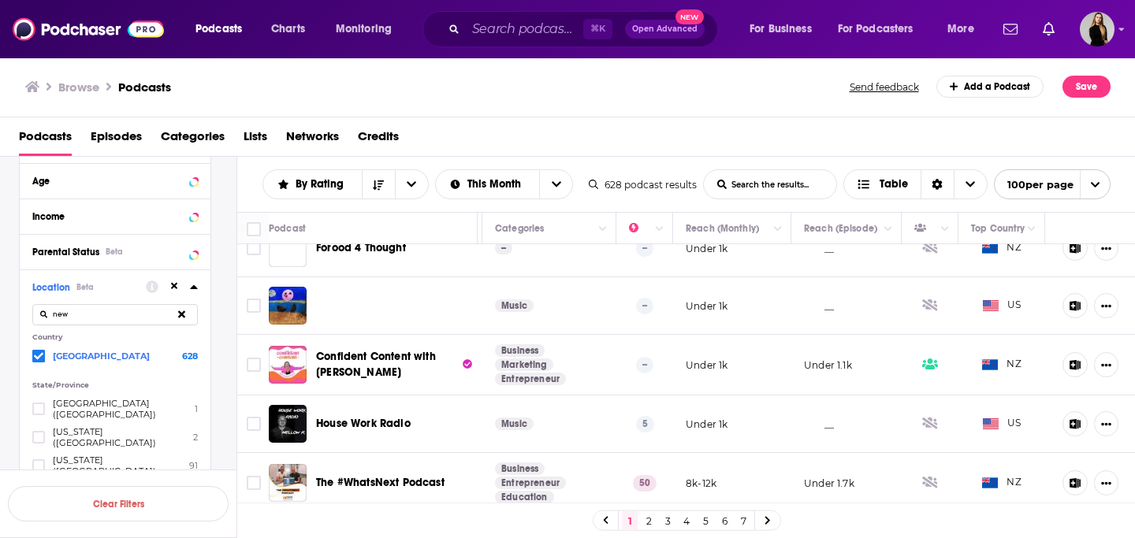
click at [741, 521] on link "7" at bounding box center [743, 520] width 16 height 19
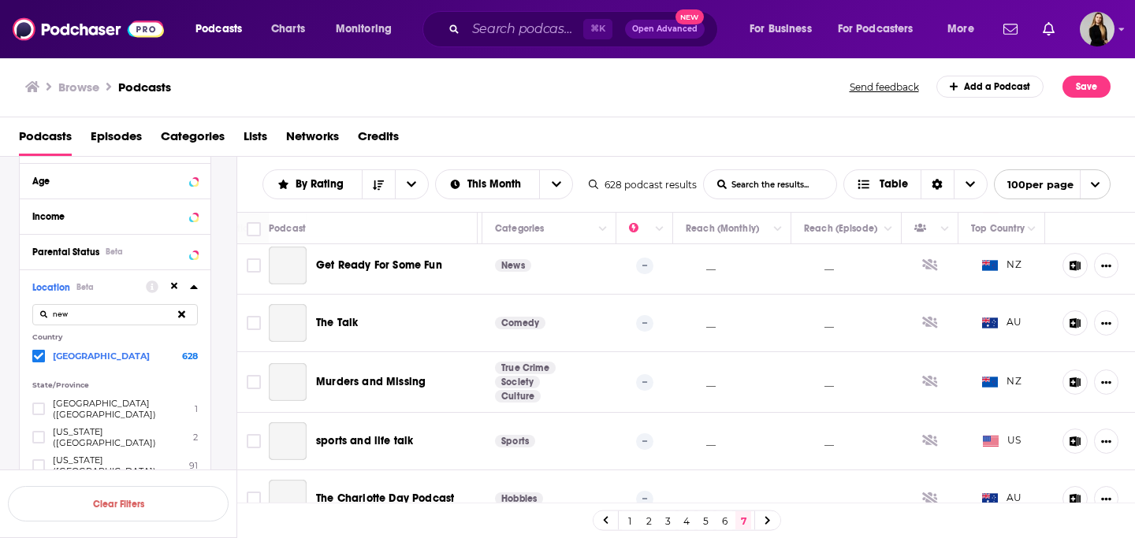
scroll to position [1362, 287]
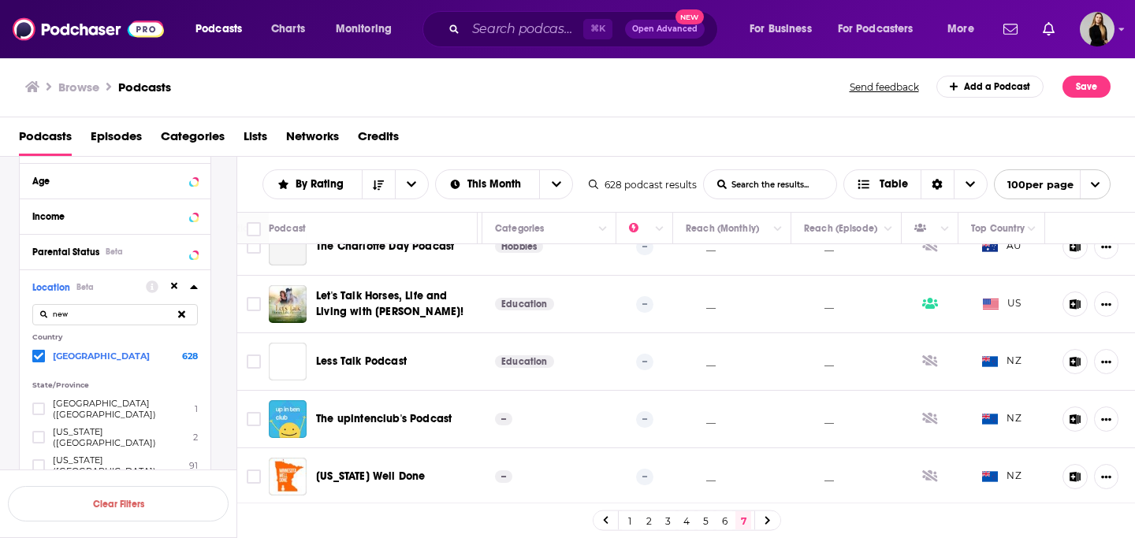
click at [632, 524] on link "1" at bounding box center [630, 520] width 16 height 19
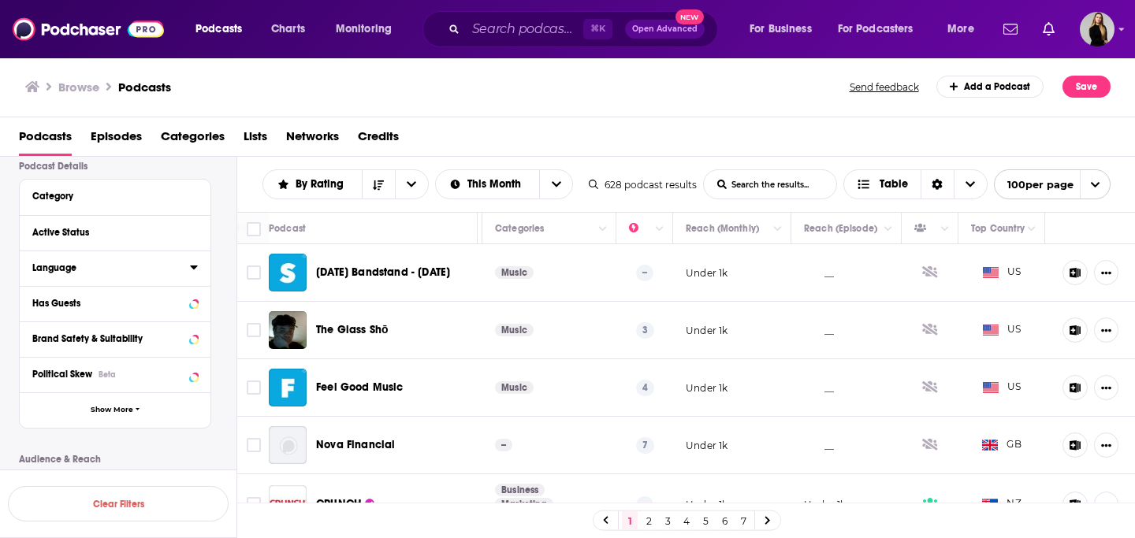
scroll to position [118, 0]
click at [411, 188] on icon "open menu" at bounding box center [411, 184] width 9 height 11
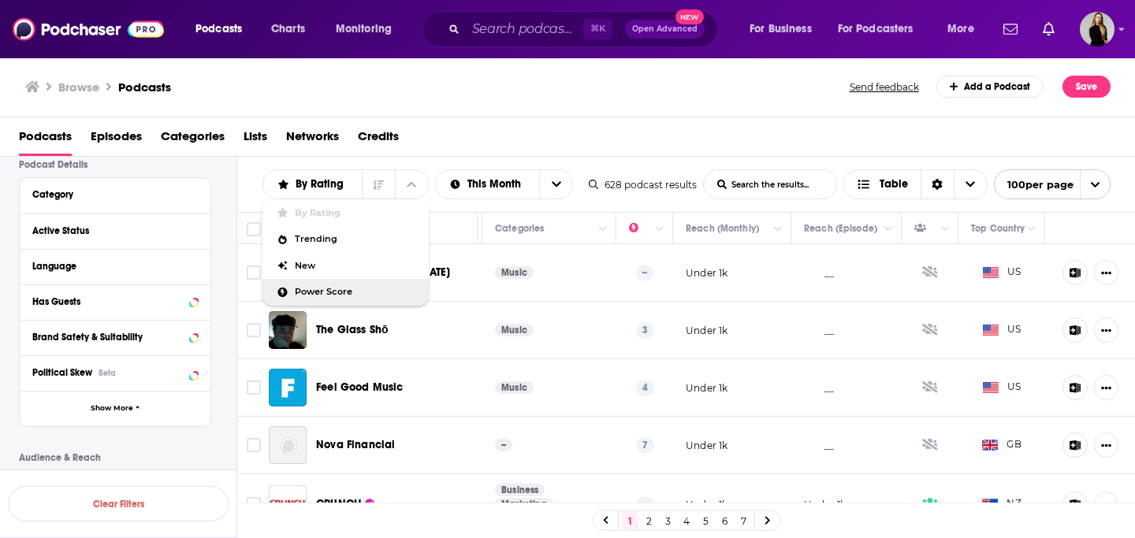
click at [355, 294] on span "Power Score" at bounding box center [355, 292] width 121 height 9
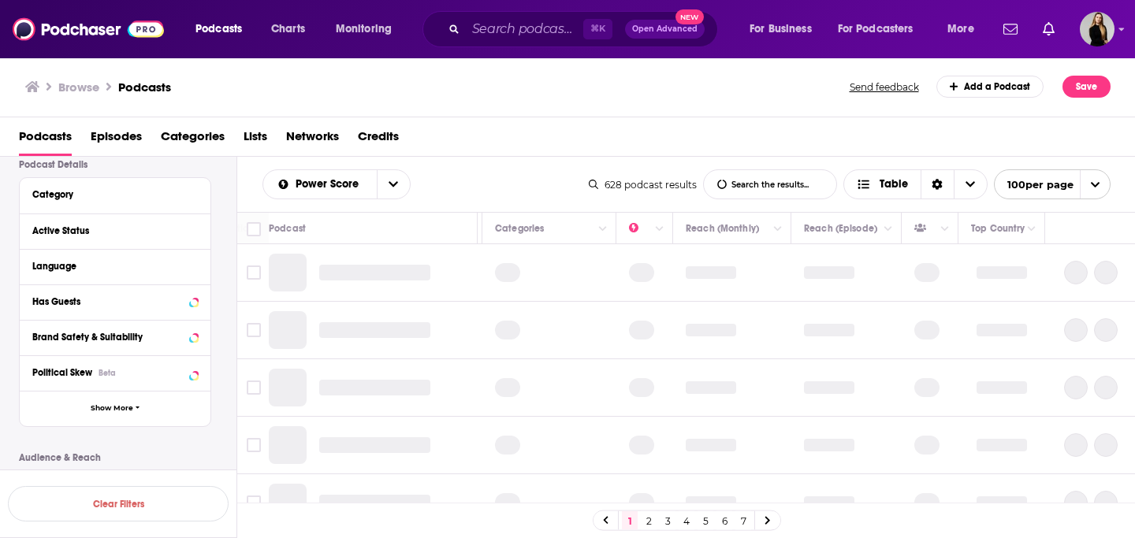
click at [665, 520] on link "3" at bounding box center [668, 520] width 16 height 19
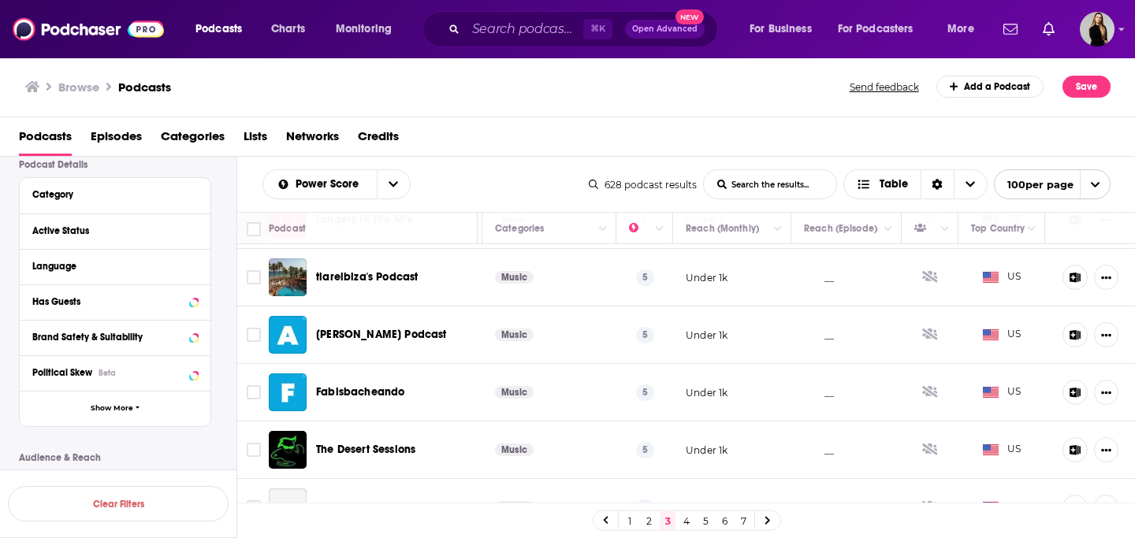
scroll to position [165, 0]
